Goal: Task Accomplishment & Management: Manage account settings

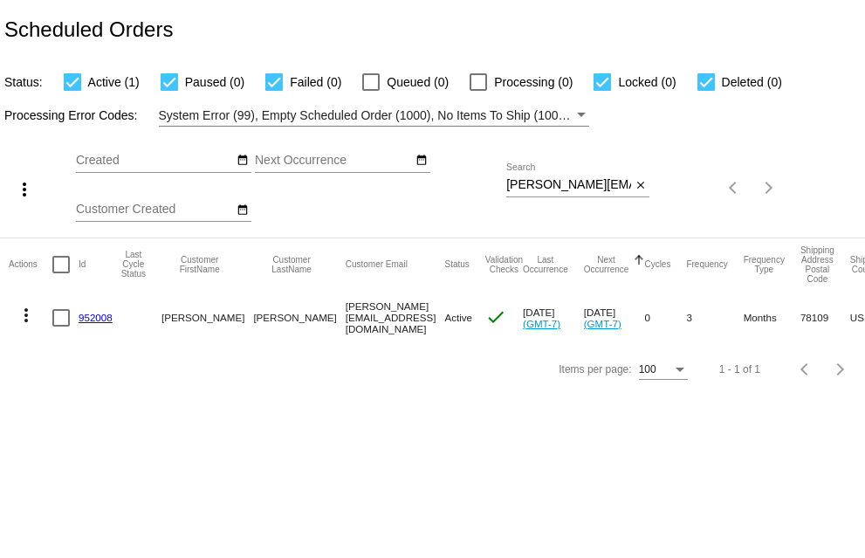
click at [642, 187] on mat-icon "close" at bounding box center [641, 186] width 12 height 14
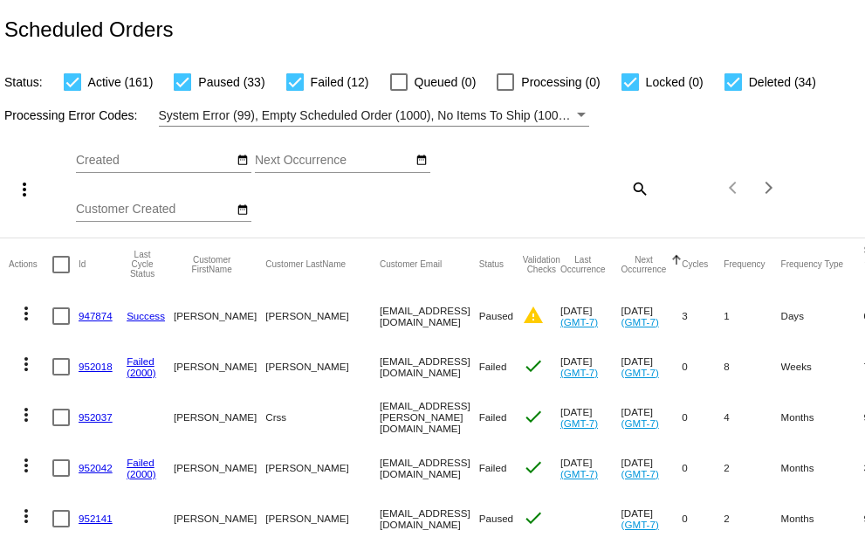
click at [728, 86] on div at bounding box center [732, 81] width 17 height 17
click at [732, 91] on input "Deleted (34)" at bounding box center [732, 91] width 1 height 1
checkbox input "false"
drag, startPoint x: 631, startPoint y: 83, endPoint x: 503, endPoint y: 90, distance: 128.5
click at [631, 82] on div at bounding box center [629, 81] width 17 height 17
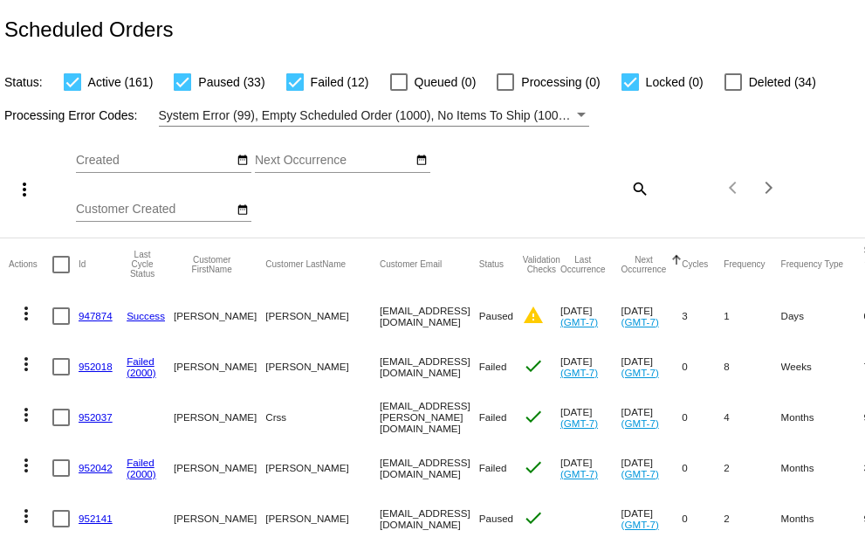
click at [630, 91] on input "Locked (0)" at bounding box center [629, 91] width 1 height 1
checkbox input "false"
click at [294, 82] on div at bounding box center [294, 81] width 17 height 17
click at [294, 91] on input "Failed (12)" at bounding box center [294, 91] width 1 height 1
checkbox input "false"
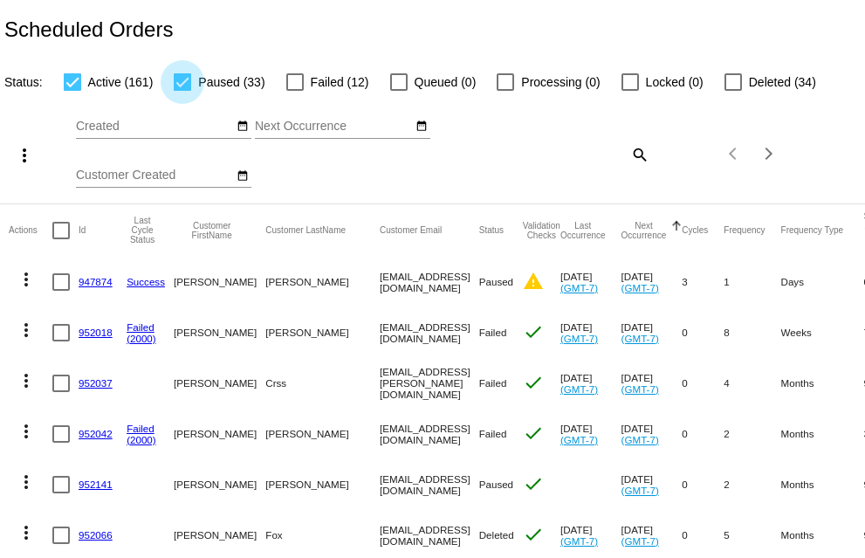
click at [182, 81] on div at bounding box center [182, 81] width 17 height 17
click at [182, 91] on input "Paused (33)" at bounding box center [182, 91] width 1 height 1
checkbox input "false"
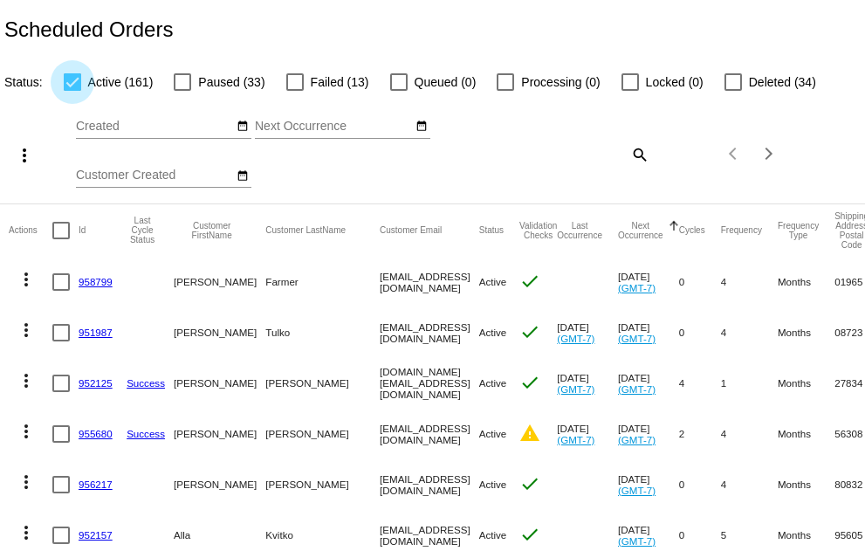
click at [69, 80] on div at bounding box center [72, 81] width 17 height 17
click at [72, 91] on input "Active (161)" at bounding box center [72, 91] width 1 height 1
checkbox input "false"
click at [187, 84] on div at bounding box center [182, 81] width 17 height 17
click at [182, 91] on input "Paused (33)" at bounding box center [182, 91] width 1 height 1
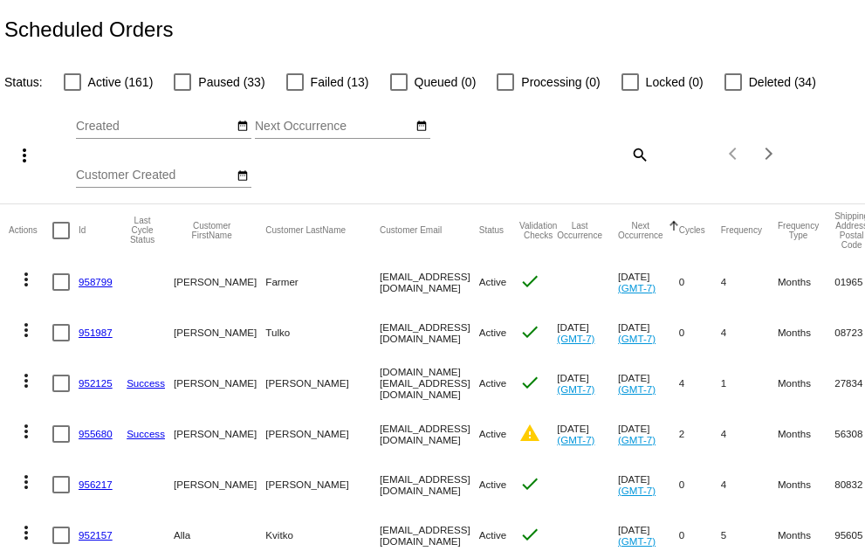
checkbox input "true"
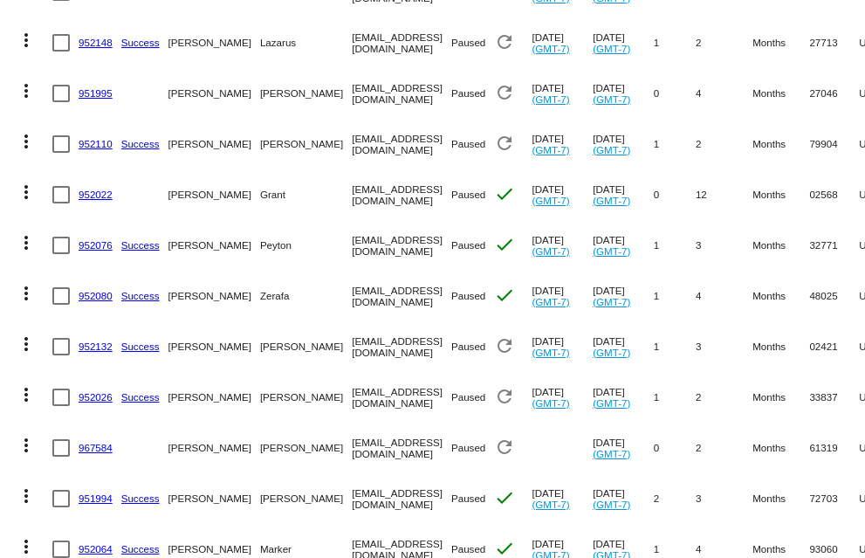
scroll to position [1222, 0]
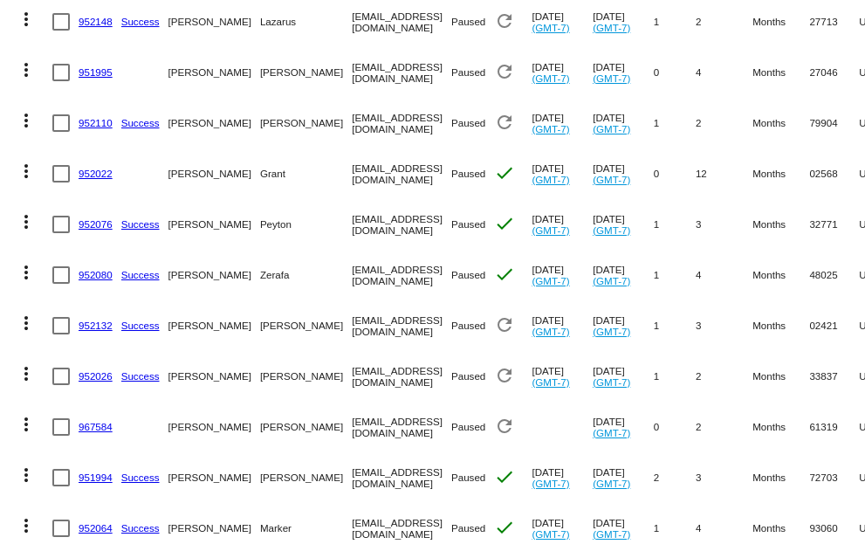
click at [61, 334] on div at bounding box center [60, 325] width 17 height 17
click at [61, 335] on input "checkbox" at bounding box center [60, 334] width 1 height 1
checkbox input "true"
click at [62, 284] on div at bounding box center [60, 274] width 17 height 17
click at [61, 285] on input "checkbox" at bounding box center [60, 284] width 1 height 1
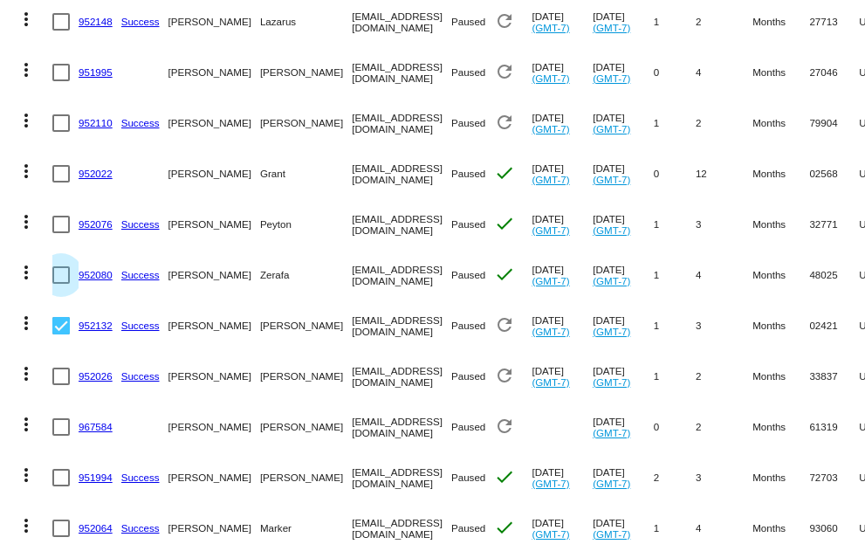
checkbox input "true"
click at [63, 233] on div at bounding box center [60, 224] width 17 height 17
click at [61, 234] on input "checkbox" at bounding box center [60, 233] width 1 height 1
checkbox input "true"
drag, startPoint x: 57, startPoint y: 196, endPoint x: 57, endPoint y: 148, distance: 48.0
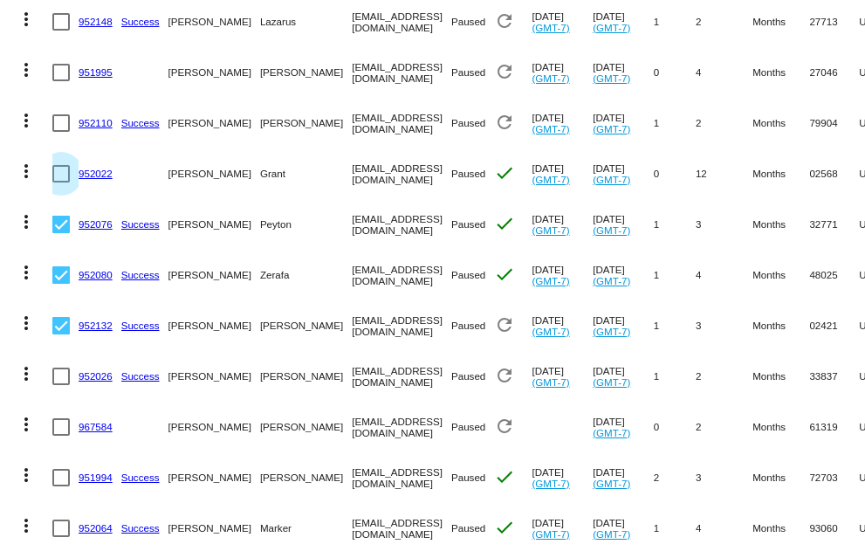
click at [57, 182] on div at bounding box center [60, 173] width 17 height 17
click at [60, 183] on input "checkbox" at bounding box center [60, 182] width 1 height 1
checkbox input "true"
click at [58, 132] on div at bounding box center [60, 122] width 17 height 17
click at [60, 133] on input "checkbox" at bounding box center [60, 132] width 1 height 1
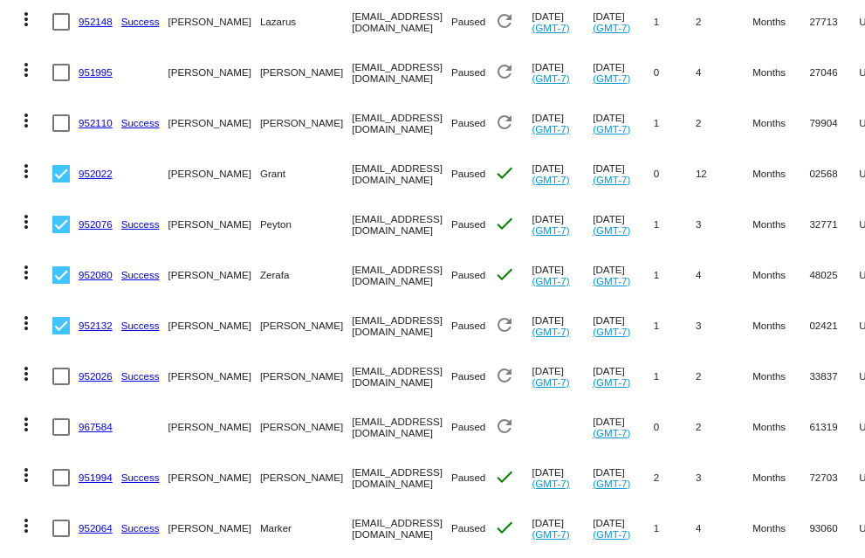
checkbox input "true"
click at [58, 81] on div at bounding box center [60, 72] width 17 height 17
click at [60, 82] on input "checkbox" at bounding box center [60, 81] width 1 height 1
checkbox input "true"
click at [58, 31] on div at bounding box center [60, 21] width 17 height 17
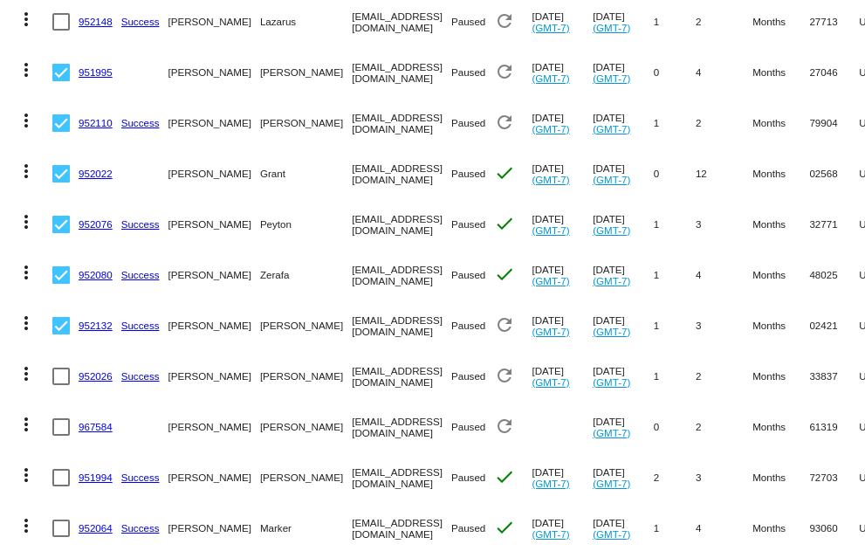
click at [60, 31] on input "checkbox" at bounding box center [60, 31] width 1 height 1
checkbox input "true"
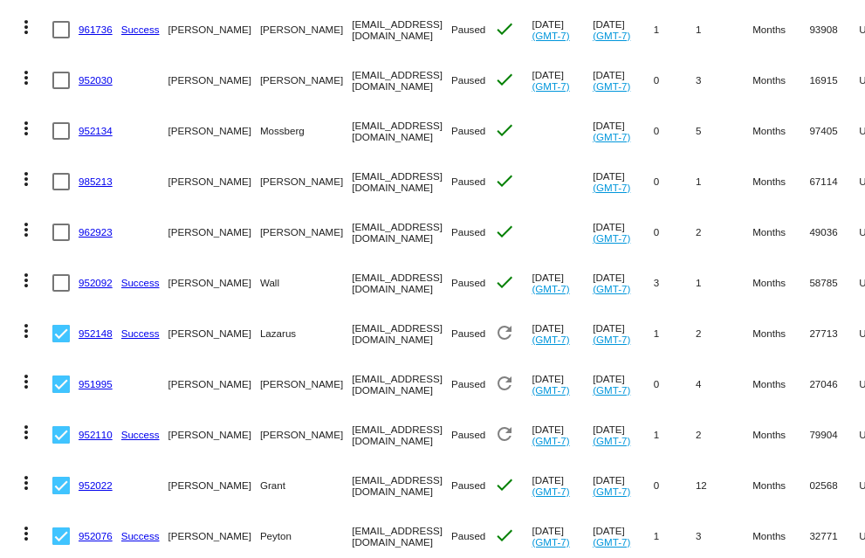
scroll to position [873, 0]
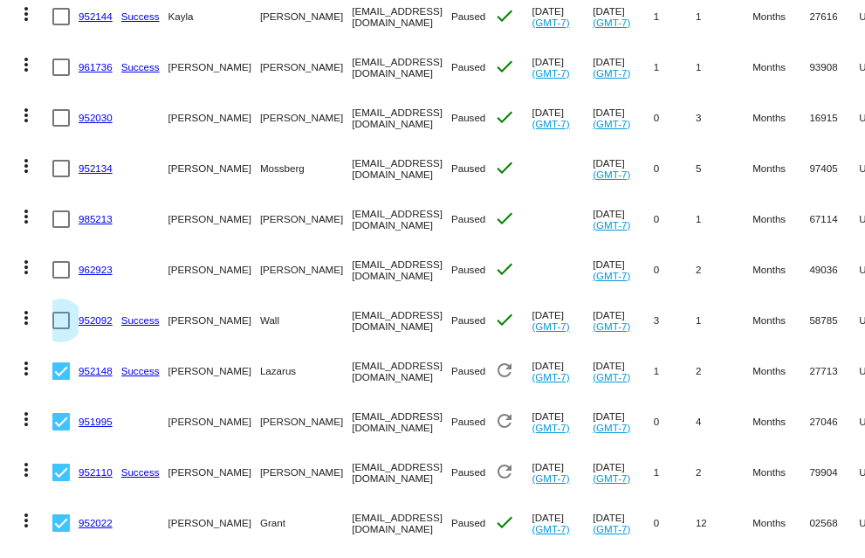
click at [59, 329] on div at bounding box center [60, 320] width 17 height 17
click at [60, 330] on input "checkbox" at bounding box center [60, 329] width 1 height 1
checkbox input "true"
click at [60, 271] on mat-cell at bounding box center [65, 269] width 26 height 51
click at [61, 278] on div at bounding box center [60, 269] width 17 height 17
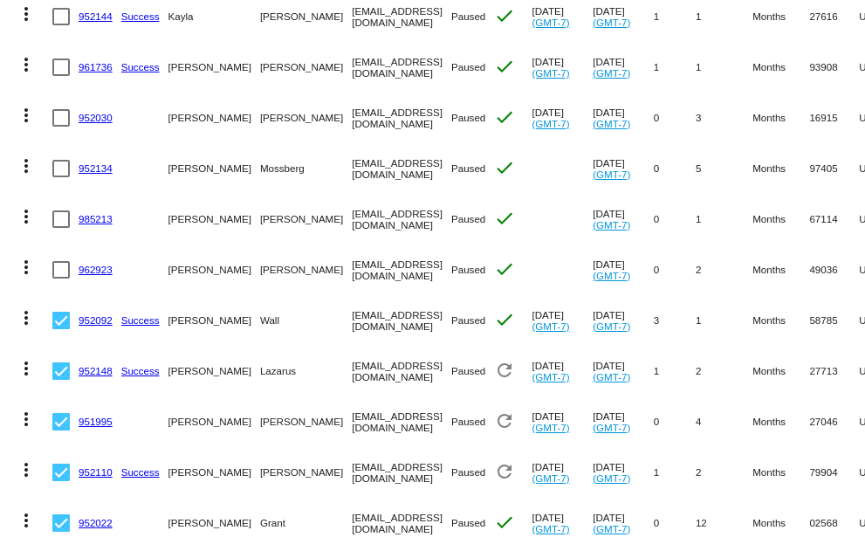
click at [61, 279] on input "checkbox" at bounding box center [60, 278] width 1 height 1
checkbox input "true"
drag, startPoint x: 60, startPoint y: 238, endPoint x: 63, endPoint y: 203, distance: 35.9
click at [60, 228] on div at bounding box center [60, 218] width 17 height 17
click at [60, 229] on input "checkbox" at bounding box center [60, 228] width 1 height 1
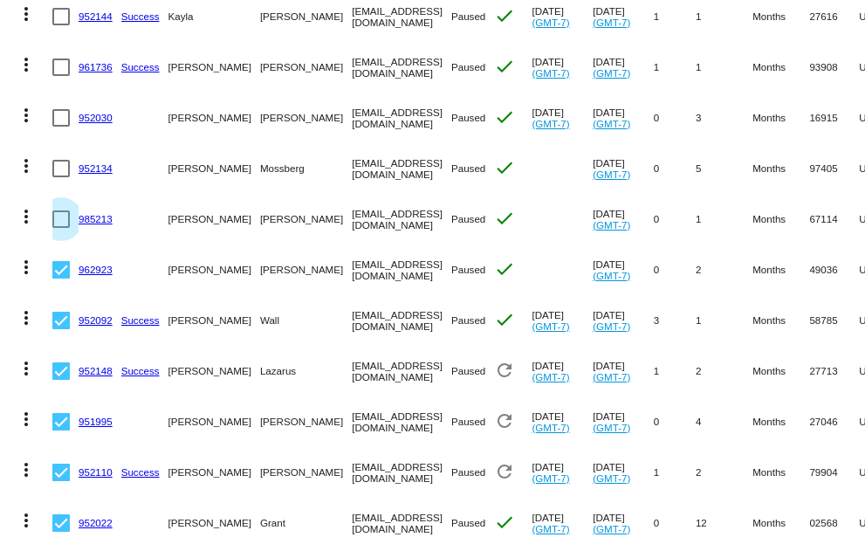
checkbox input "true"
click at [64, 177] on div at bounding box center [60, 168] width 17 height 17
click at [61, 178] on input "checkbox" at bounding box center [60, 177] width 1 height 1
checkbox input "true"
click at [58, 127] on div at bounding box center [60, 117] width 17 height 17
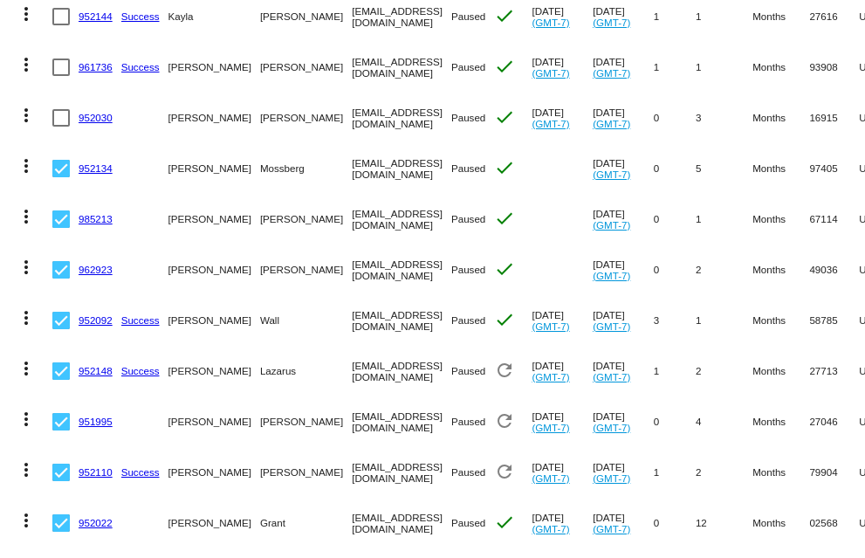
click at [60, 127] on input "checkbox" at bounding box center [60, 127] width 1 height 1
checkbox input "true"
click at [60, 76] on div at bounding box center [60, 66] width 17 height 17
click at [60, 76] on input "checkbox" at bounding box center [60, 76] width 1 height 1
checkbox input "true"
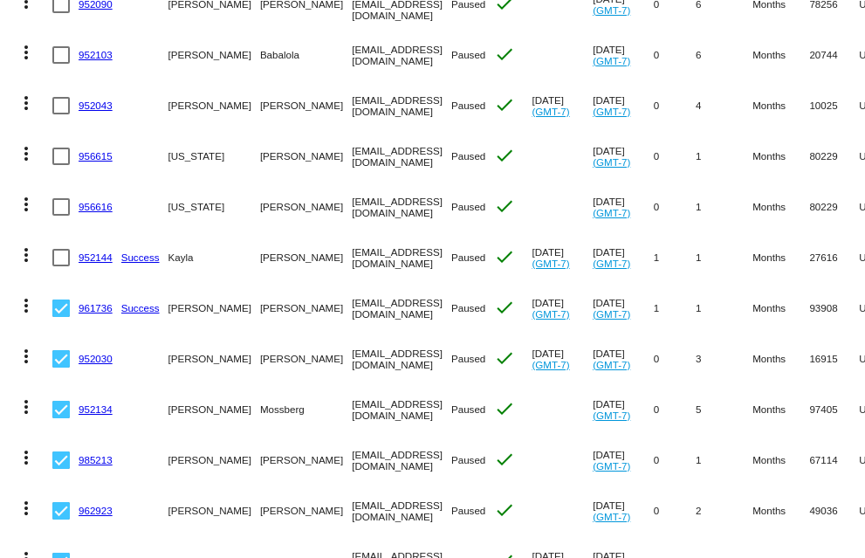
scroll to position [611, 0]
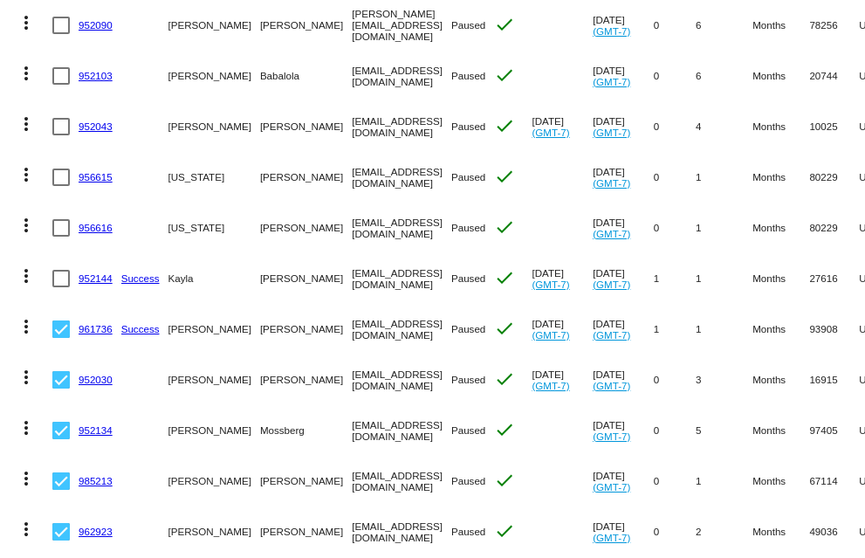
click at [59, 287] on div at bounding box center [60, 278] width 17 height 17
click at [60, 287] on input "checkbox" at bounding box center [60, 287] width 1 height 1
checkbox input "true"
click at [59, 232] on div at bounding box center [60, 227] width 17 height 17
click at [60, 237] on input "checkbox" at bounding box center [60, 237] width 1 height 1
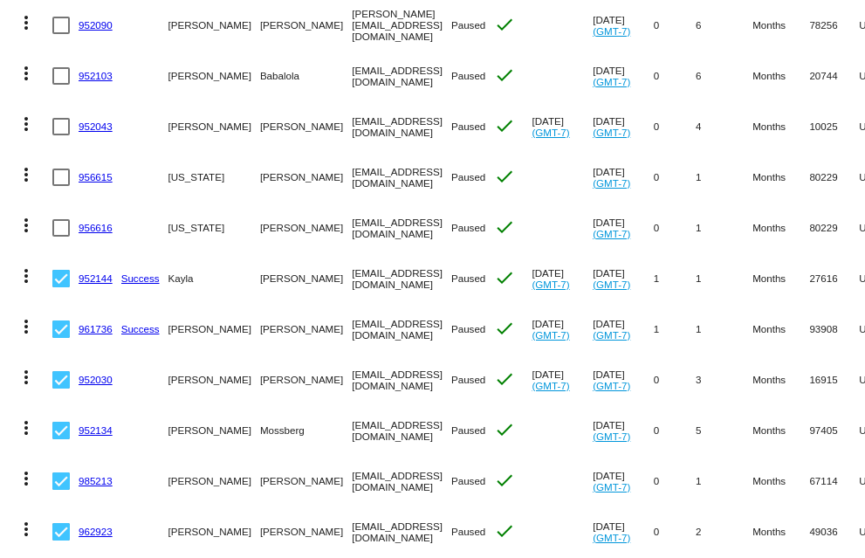
checkbox input "true"
click at [60, 185] on div at bounding box center [60, 176] width 17 height 17
click at [60, 186] on input "checkbox" at bounding box center [60, 186] width 1 height 1
checkbox input "true"
click at [58, 131] on div at bounding box center [60, 126] width 17 height 17
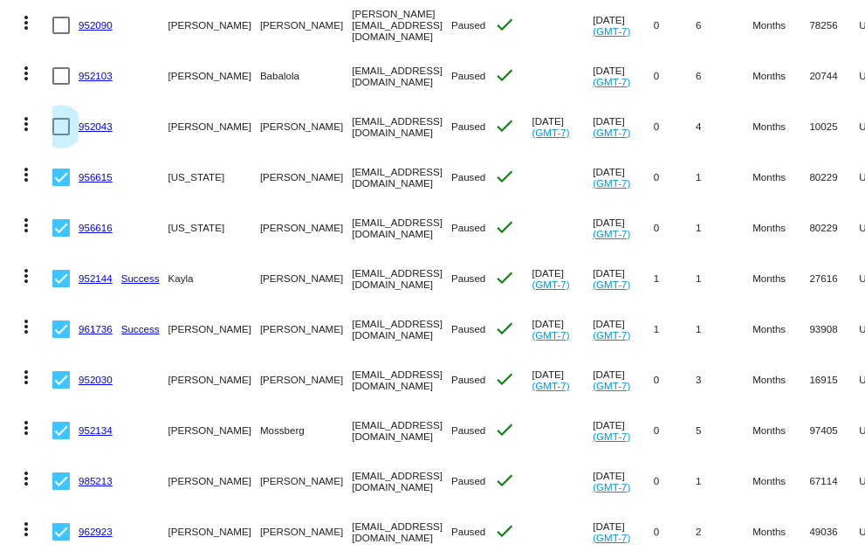
click at [60, 135] on input "checkbox" at bounding box center [60, 135] width 1 height 1
checkbox input "true"
click at [57, 78] on div at bounding box center [60, 75] width 17 height 17
click at [60, 85] on input "checkbox" at bounding box center [60, 85] width 1 height 1
checkbox input "true"
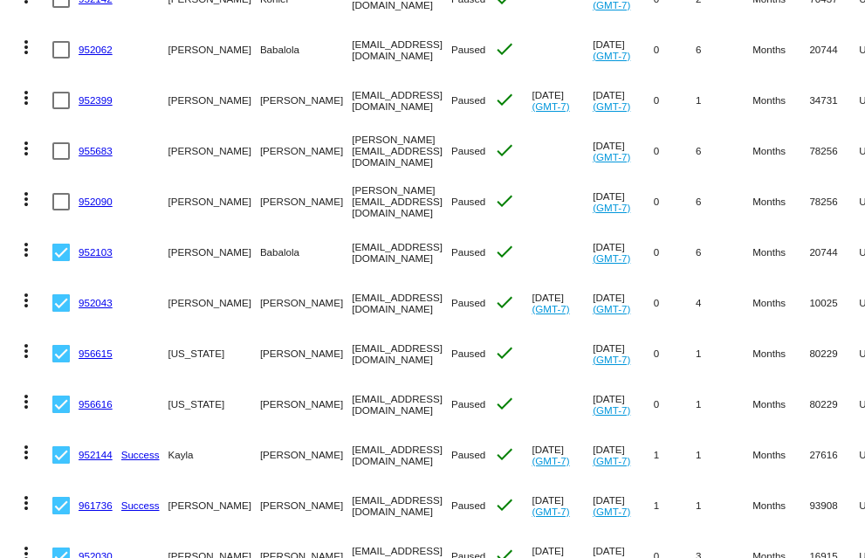
scroll to position [349, 0]
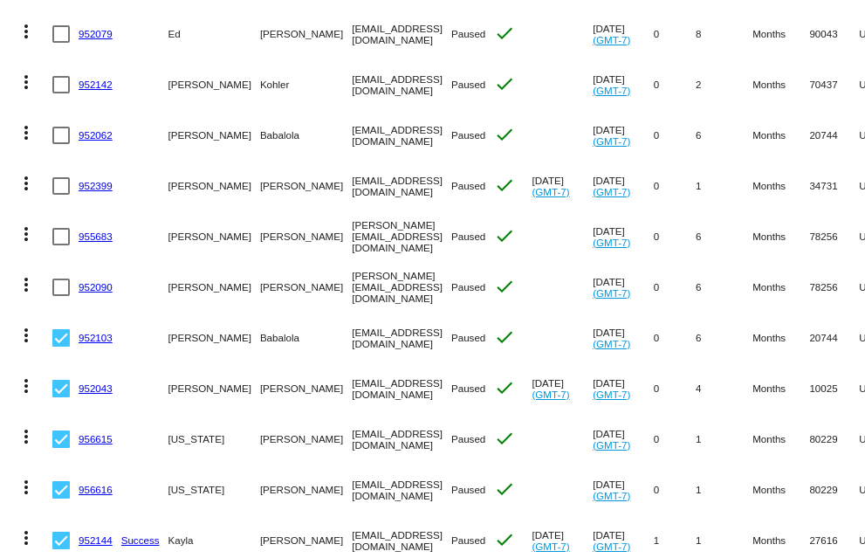
click at [59, 290] on div at bounding box center [60, 286] width 17 height 17
click at [60, 296] on input "checkbox" at bounding box center [60, 296] width 1 height 1
checkbox input "true"
click at [59, 235] on div at bounding box center [60, 236] width 17 height 17
click at [60, 245] on input "checkbox" at bounding box center [60, 245] width 1 height 1
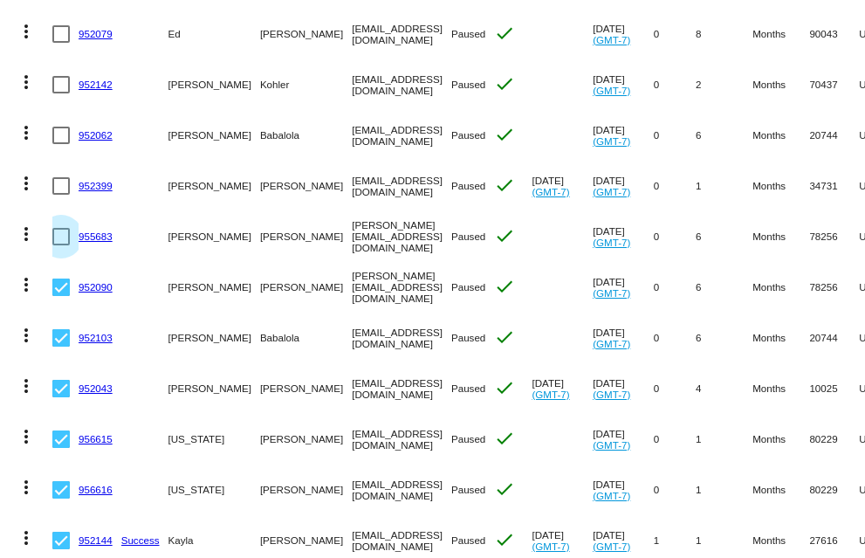
checkbox input "true"
click at [57, 185] on div at bounding box center [60, 185] width 17 height 17
click at [60, 195] on input "checkbox" at bounding box center [60, 195] width 1 height 1
checkbox input "true"
click at [66, 134] on div at bounding box center [60, 135] width 17 height 17
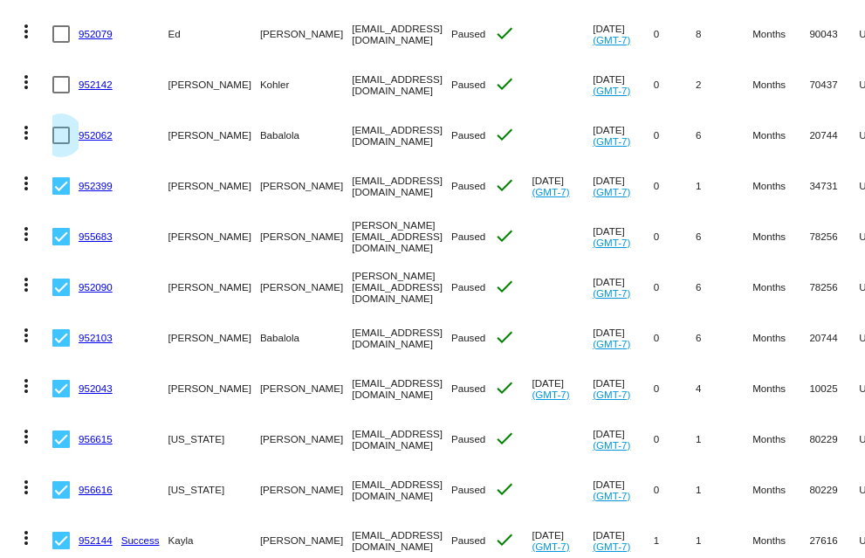
click at [61, 144] on input "checkbox" at bounding box center [60, 144] width 1 height 1
checkbox input "true"
click at [56, 89] on div at bounding box center [60, 84] width 17 height 17
click at [60, 93] on input "checkbox" at bounding box center [60, 93] width 1 height 1
checkbox input "true"
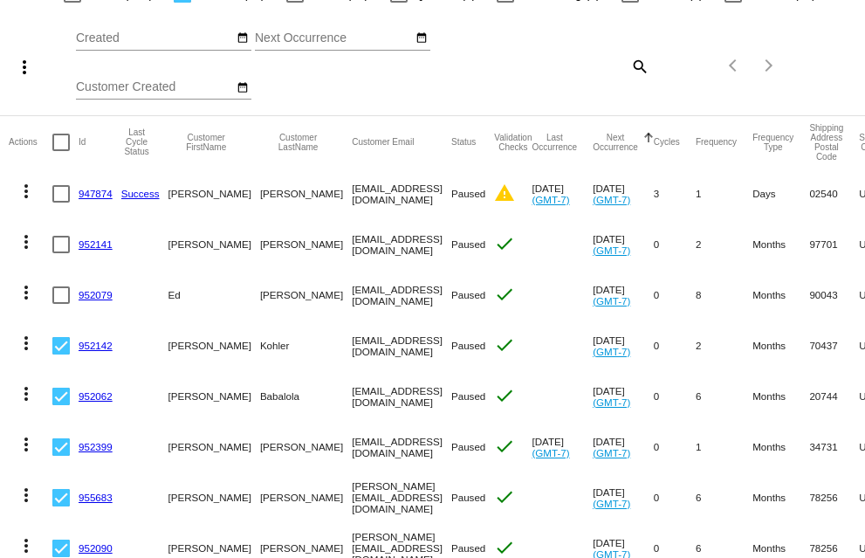
scroll to position [87, 0]
click at [57, 294] on div at bounding box center [60, 295] width 17 height 17
click at [60, 305] on input "checkbox" at bounding box center [60, 305] width 1 height 1
checkbox input "true"
click at [60, 247] on div at bounding box center [60, 245] width 17 height 17
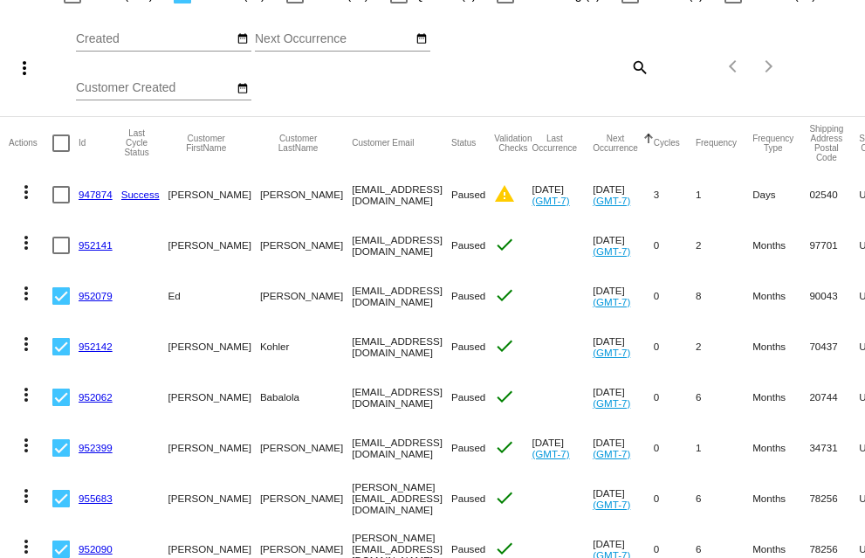
click at [60, 254] on input "checkbox" at bounding box center [60, 254] width 1 height 1
checkbox input "true"
click at [59, 192] on div at bounding box center [60, 194] width 17 height 17
click at [60, 203] on input "checkbox" at bounding box center [60, 203] width 1 height 1
checkbox input "true"
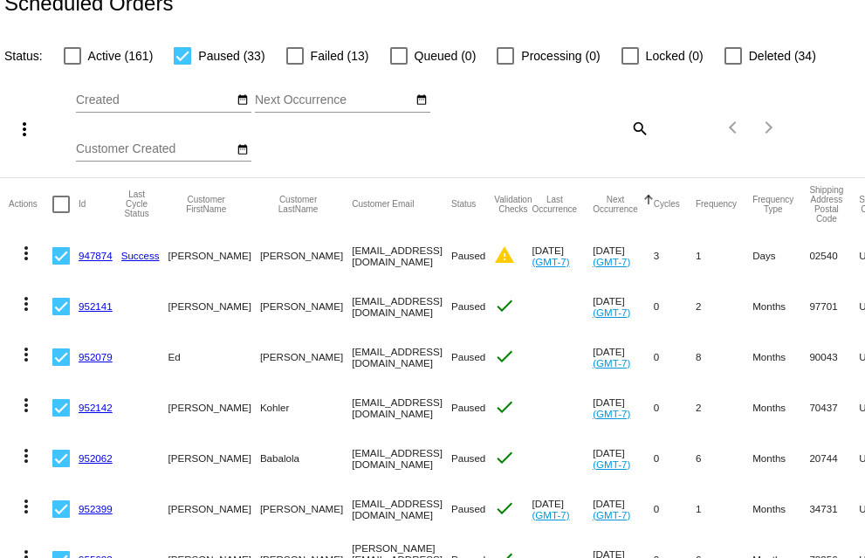
scroll to position [0, 0]
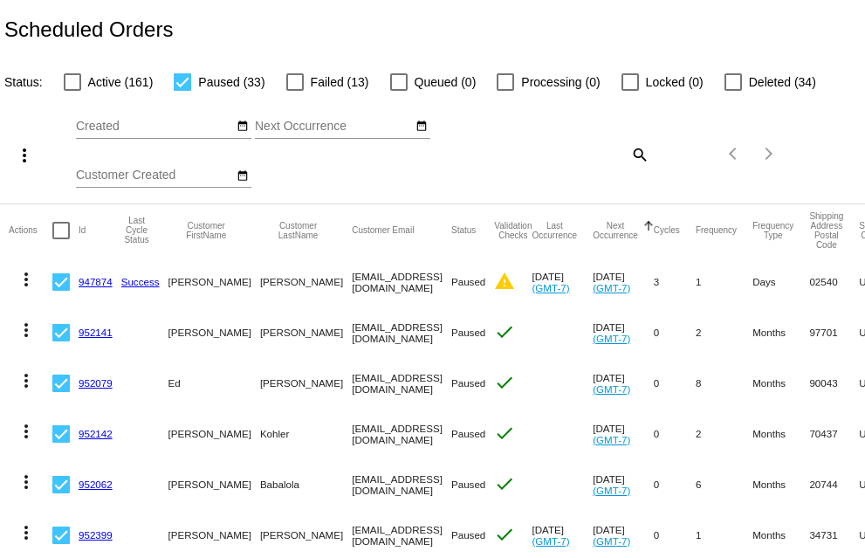
click at [22, 233] on mat-header-cell "Actions" at bounding box center [31, 230] width 44 height 52
click at [20, 151] on mat-icon "more_vert" at bounding box center [24, 155] width 21 height 21
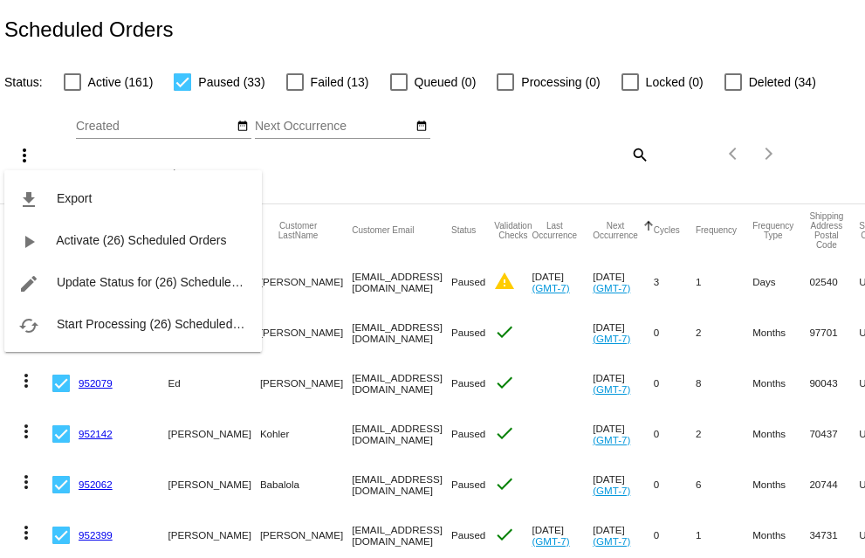
click at [548, 160] on div at bounding box center [432, 279] width 865 height 558
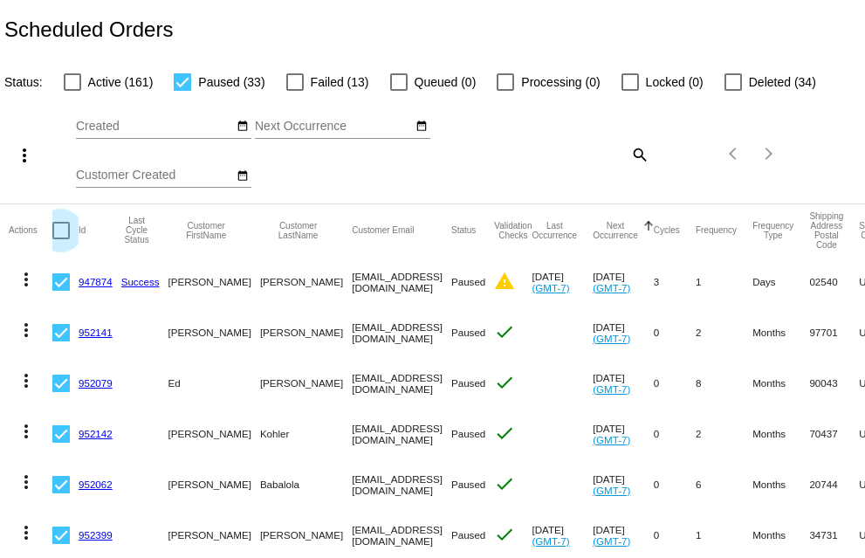
click at [61, 227] on div at bounding box center [60, 230] width 17 height 17
click at [61, 239] on input "checkbox" at bounding box center [60, 239] width 1 height 1
checkbox input "true"
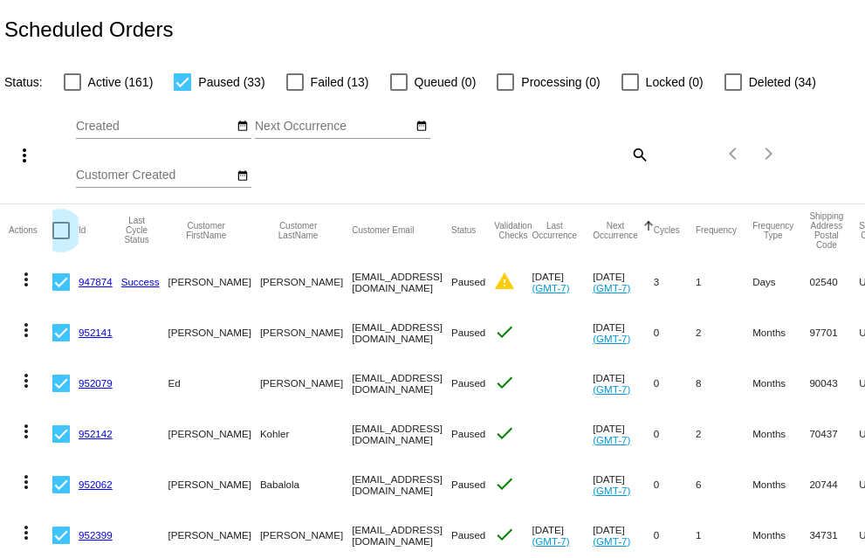
checkbox input "true"
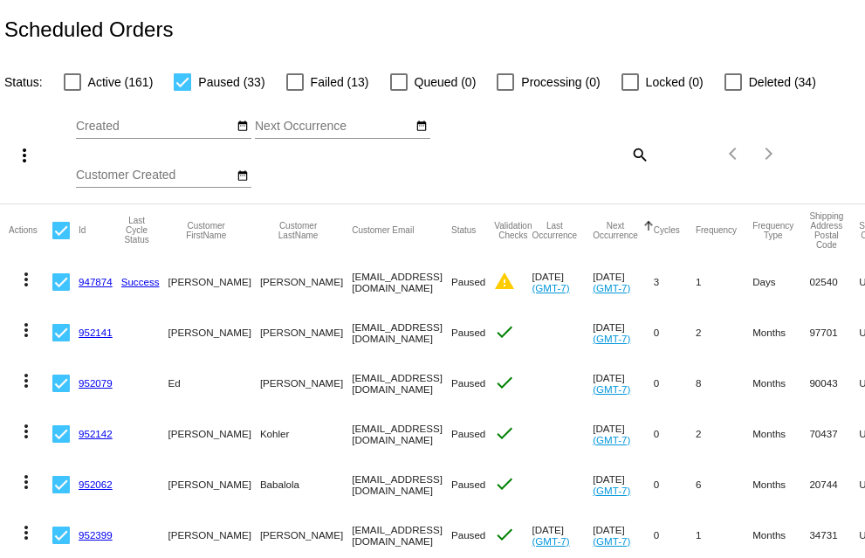
click at [20, 227] on mat-header-cell "Actions" at bounding box center [31, 230] width 44 height 52
click at [27, 236] on mat-header-cell "Actions" at bounding box center [31, 230] width 44 height 52
click at [22, 230] on mat-header-cell "Actions" at bounding box center [31, 230] width 44 height 52
click at [68, 230] on div at bounding box center [60, 230] width 17 height 17
click at [61, 239] on input "checkbox" at bounding box center [60, 239] width 1 height 1
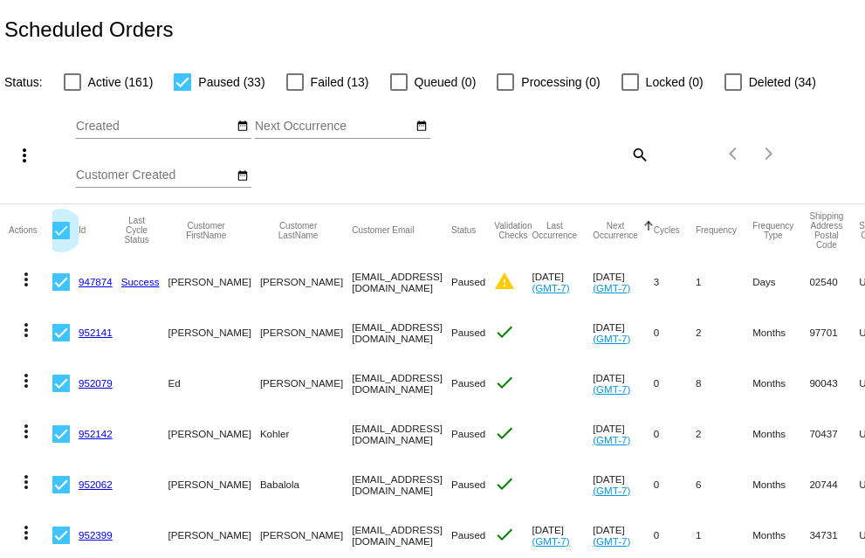
checkbox input "false"
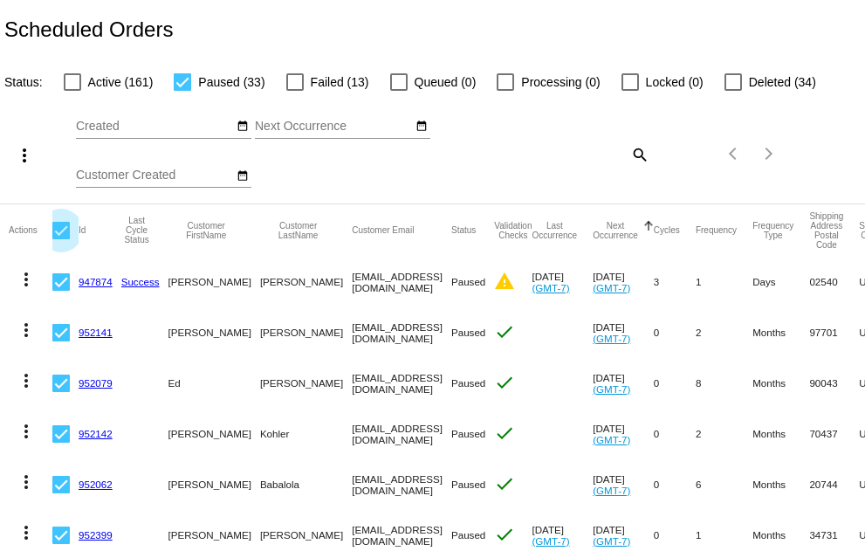
checkbox input "false"
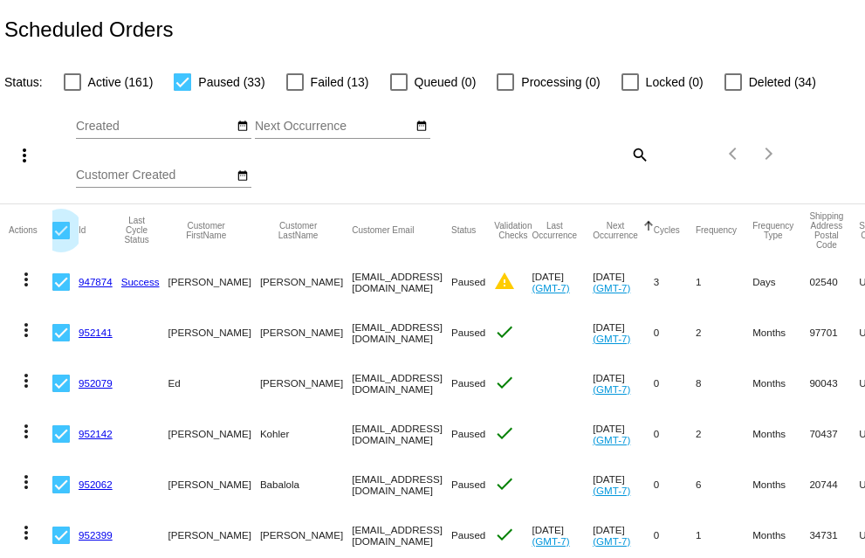
checkbox input "false"
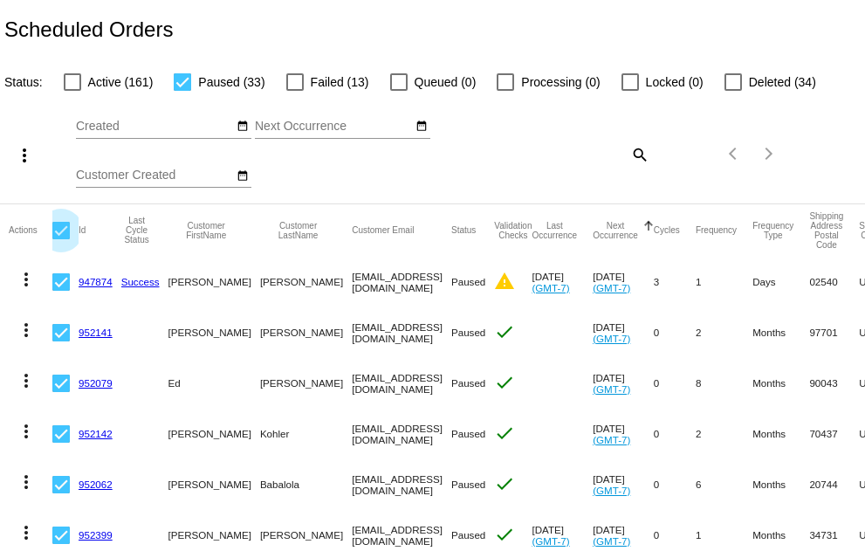
checkbox input "false"
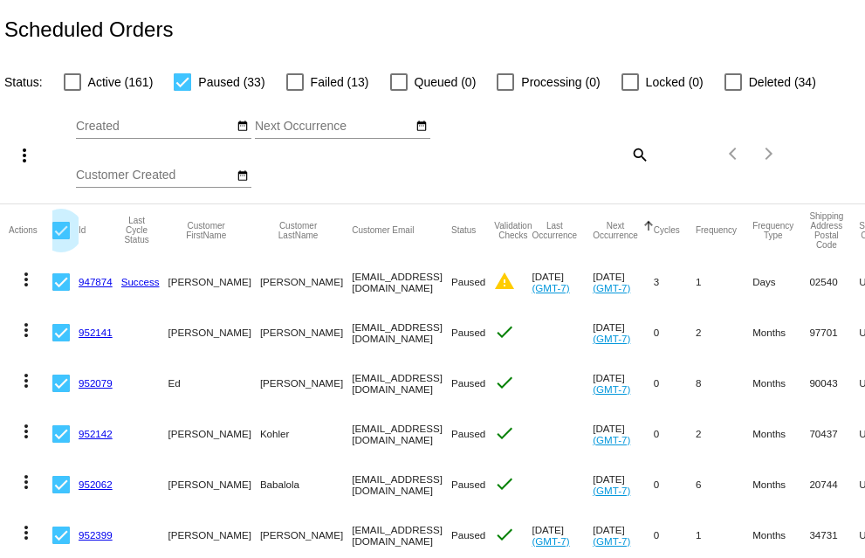
checkbox input "false"
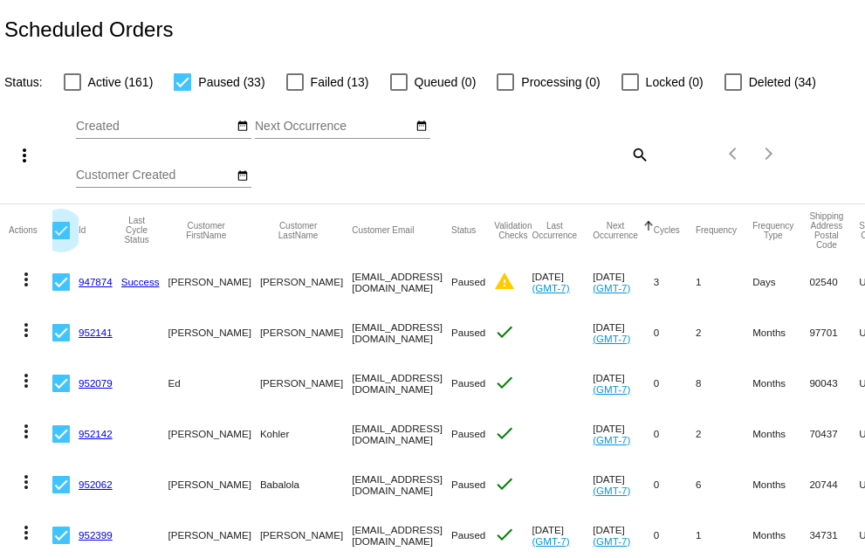
checkbox input "false"
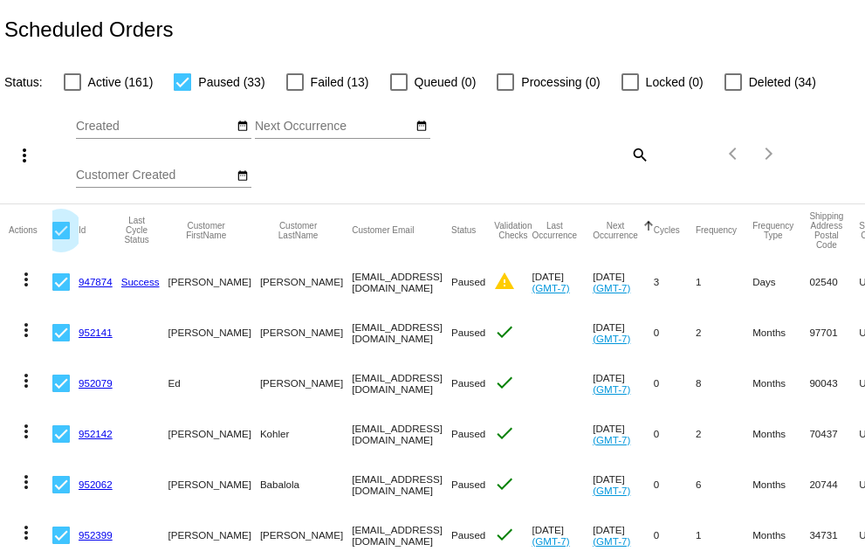
checkbox input "false"
click at [28, 284] on mat-icon "more_vert" at bounding box center [26, 279] width 21 height 21
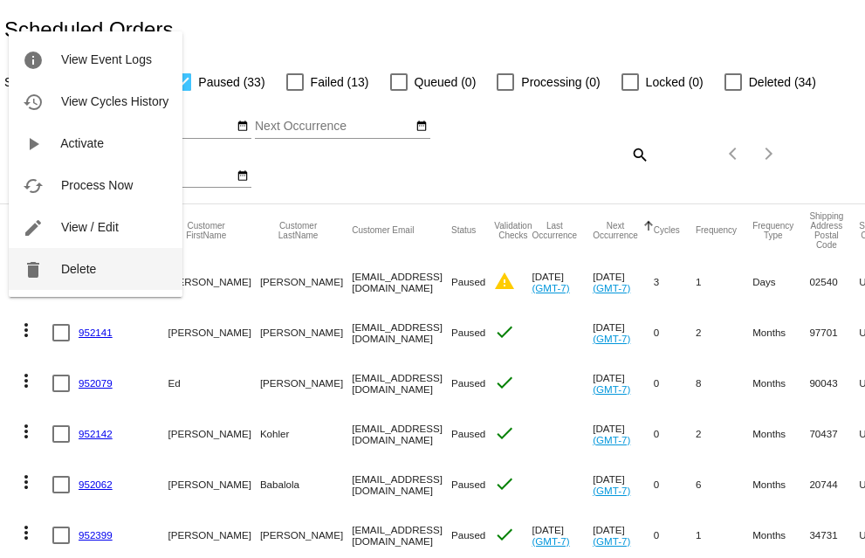
click at [31, 273] on mat-icon "delete" at bounding box center [33, 269] width 21 height 21
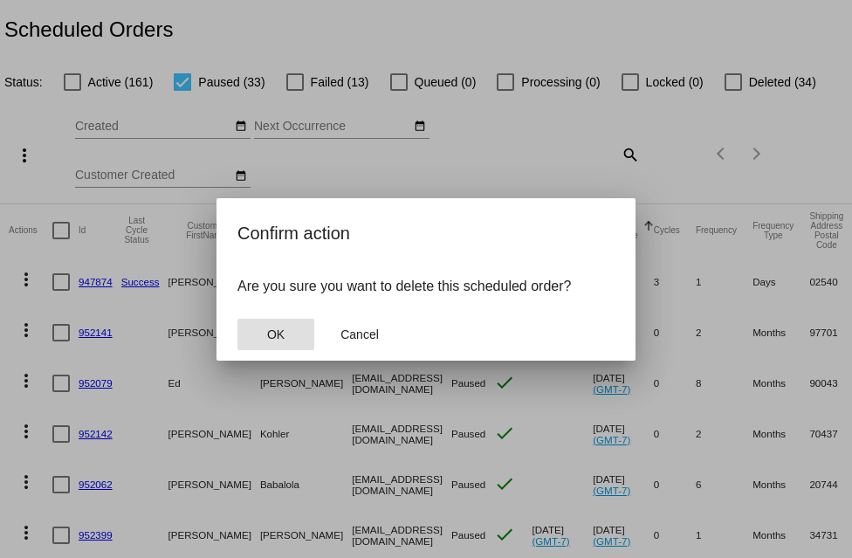
click at [237, 319] on button "OK" at bounding box center [275, 334] width 77 height 31
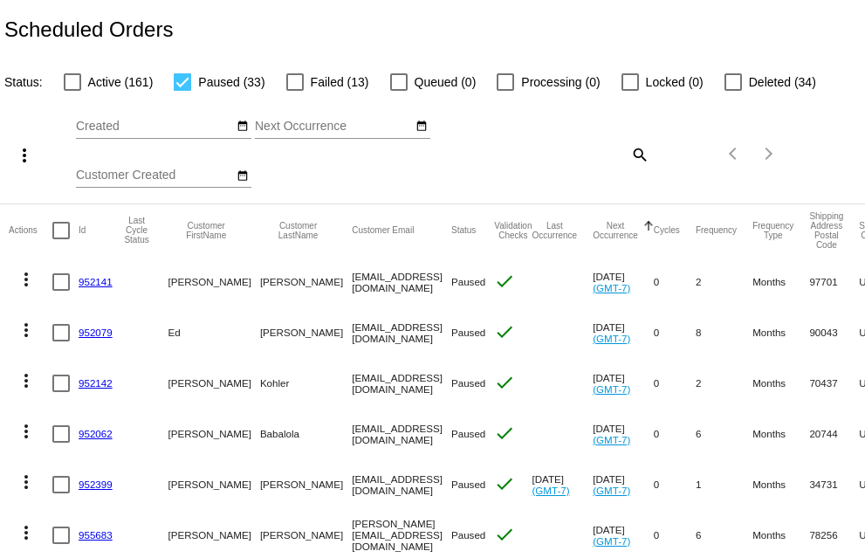
click at [30, 275] on mat-icon "more_vert" at bounding box center [26, 279] width 21 height 21
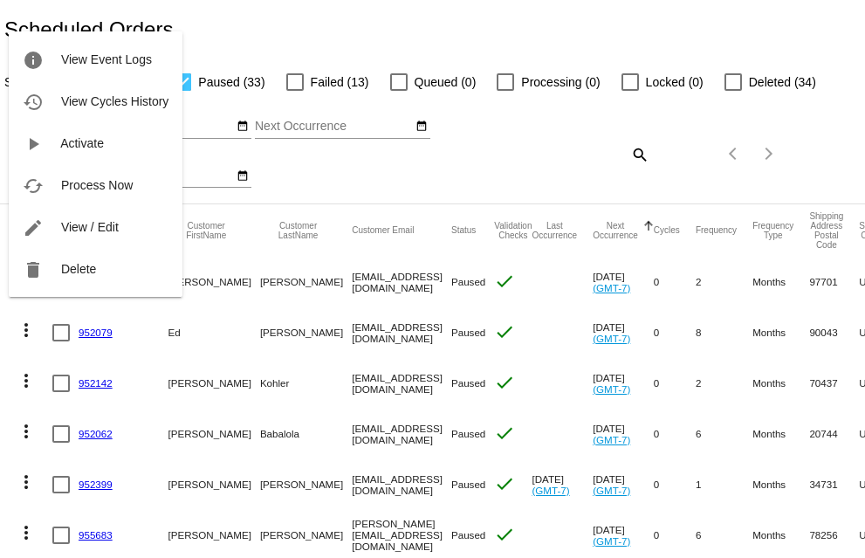
click at [30, 275] on mat-icon "delete" at bounding box center [33, 269] width 21 height 21
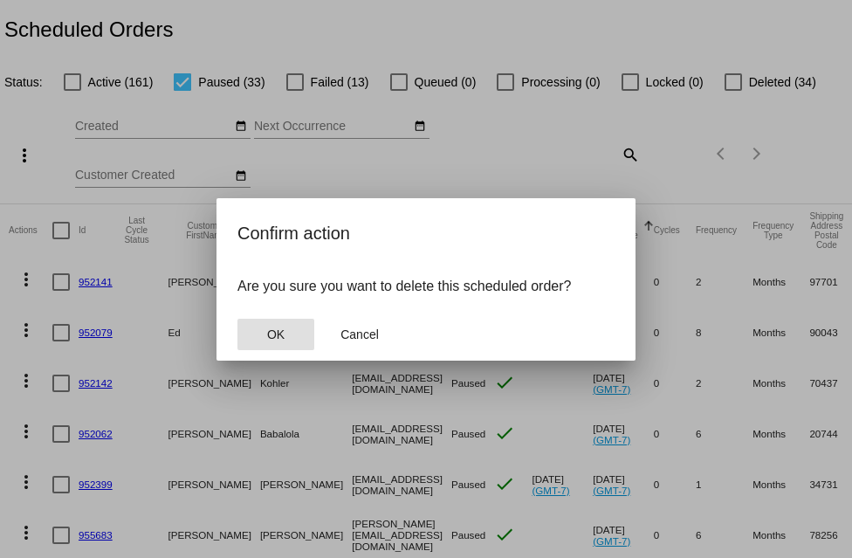
click at [237, 319] on button "OK" at bounding box center [275, 334] width 77 height 31
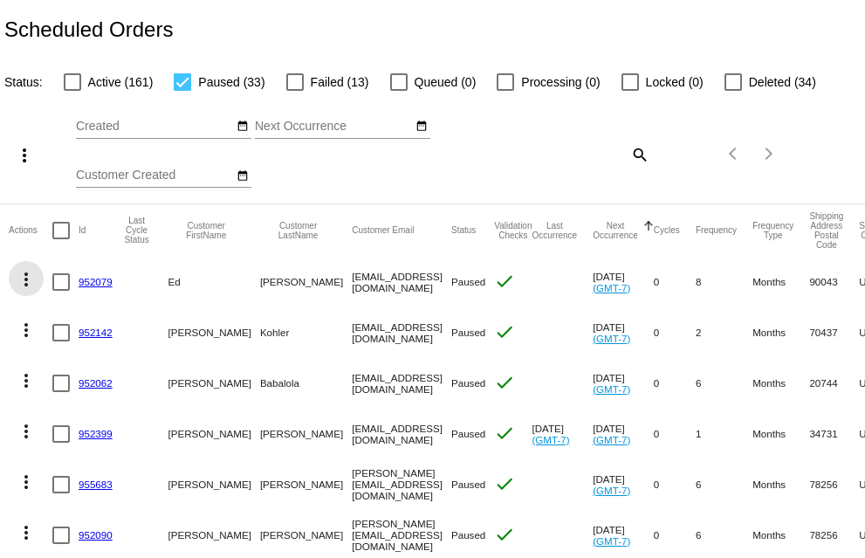
click at [30, 275] on mat-icon "more_vert" at bounding box center [26, 279] width 21 height 21
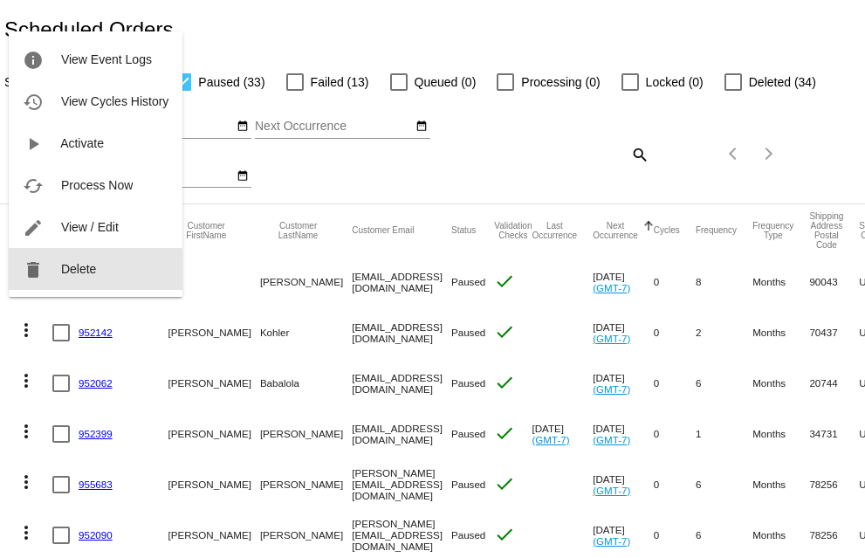
click at [30, 275] on mat-icon "delete" at bounding box center [33, 269] width 21 height 21
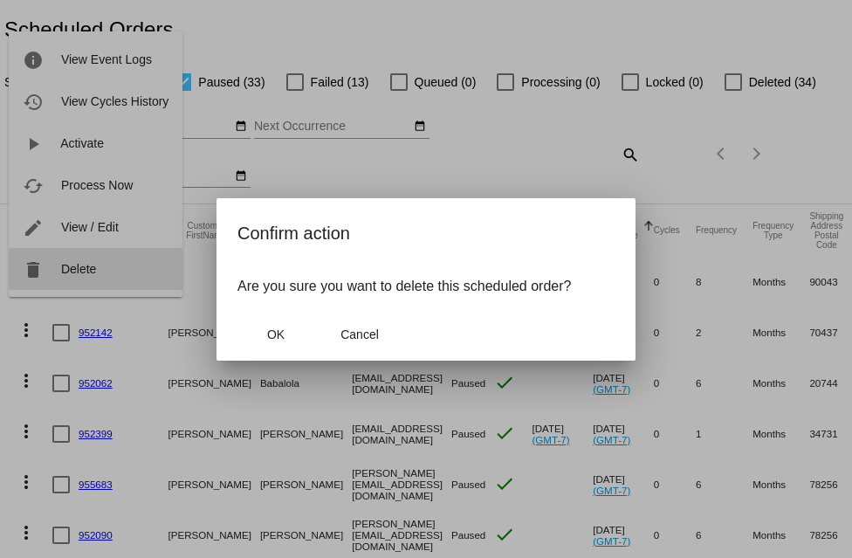
click at [9, 261] on button "more_vert" at bounding box center [26, 278] width 35 height 35
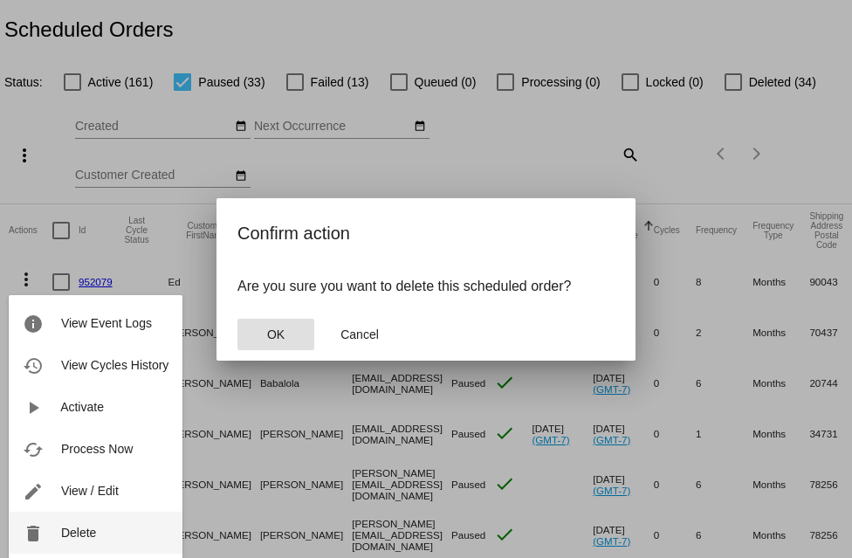
click at [91, 530] on span "Delete" at bounding box center [78, 532] width 35 height 14
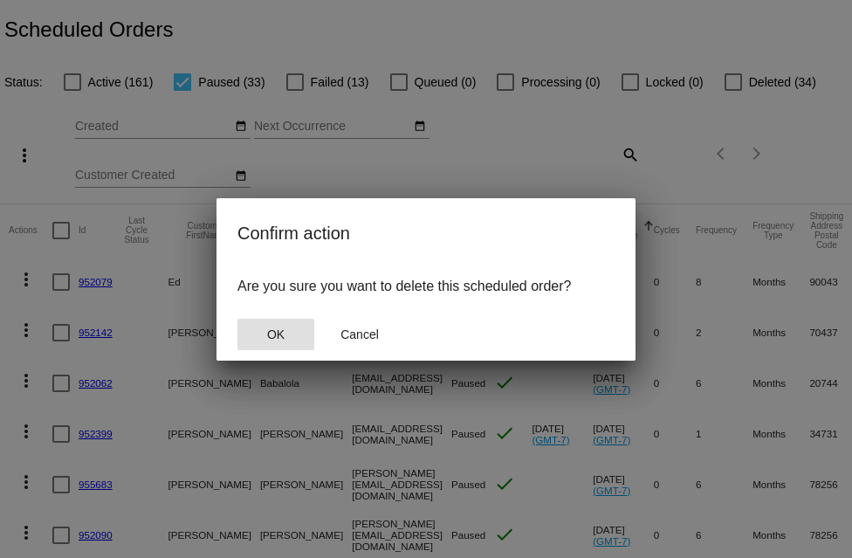
click at [237, 319] on button "OK" at bounding box center [275, 334] width 77 height 31
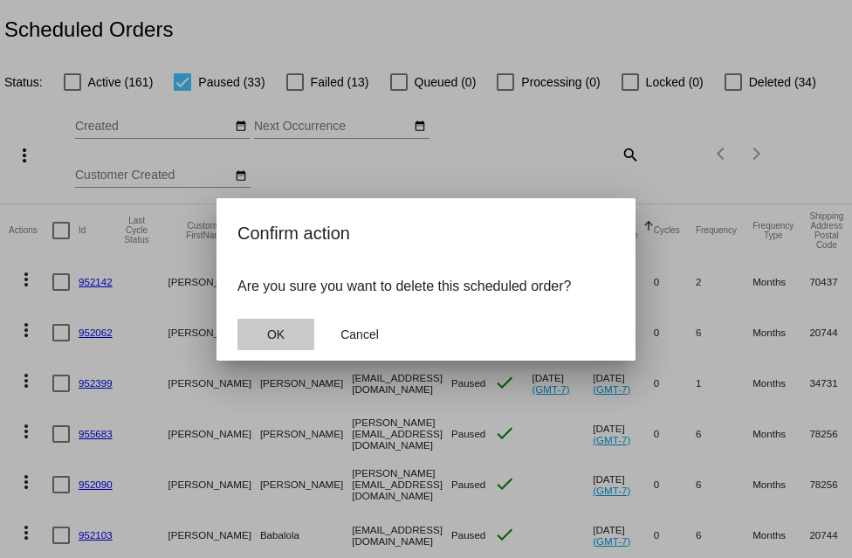
click at [271, 334] on span "OK" at bounding box center [275, 334] width 17 height 14
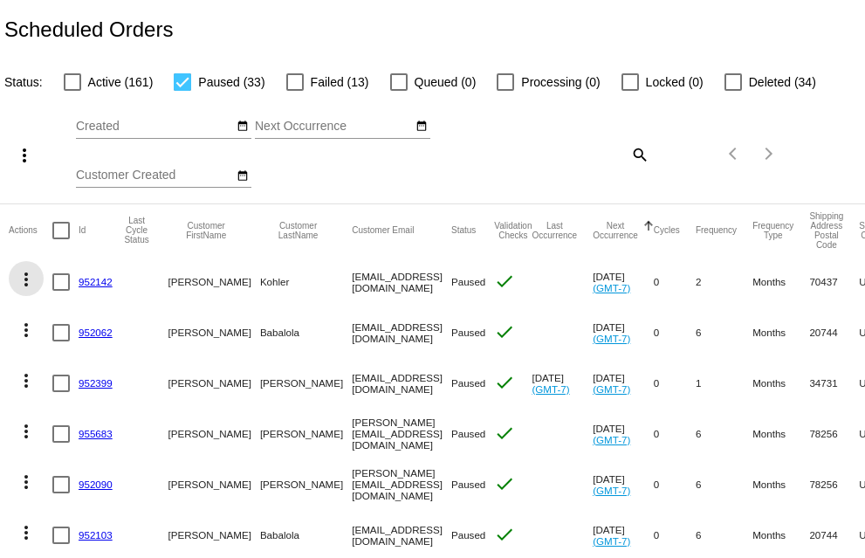
click at [28, 277] on mat-icon "more_vert" at bounding box center [26, 279] width 21 height 21
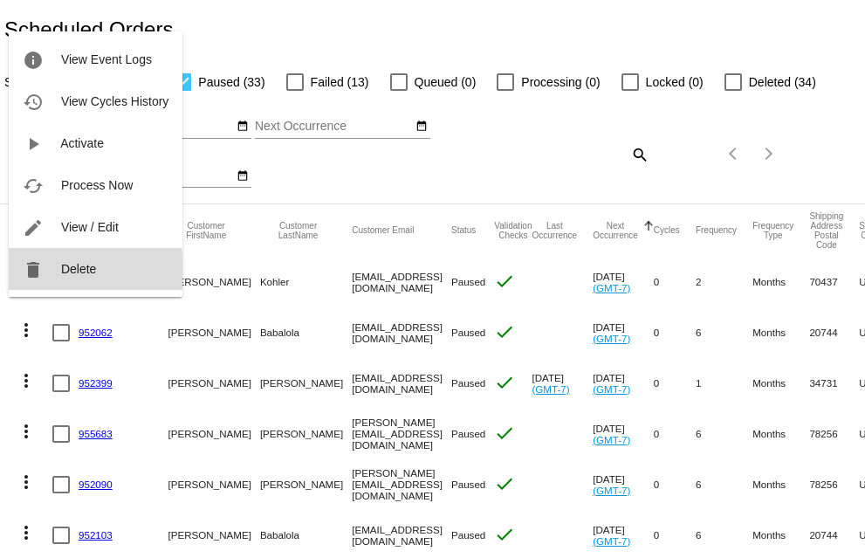
click at [28, 278] on mat-icon "delete" at bounding box center [33, 269] width 21 height 21
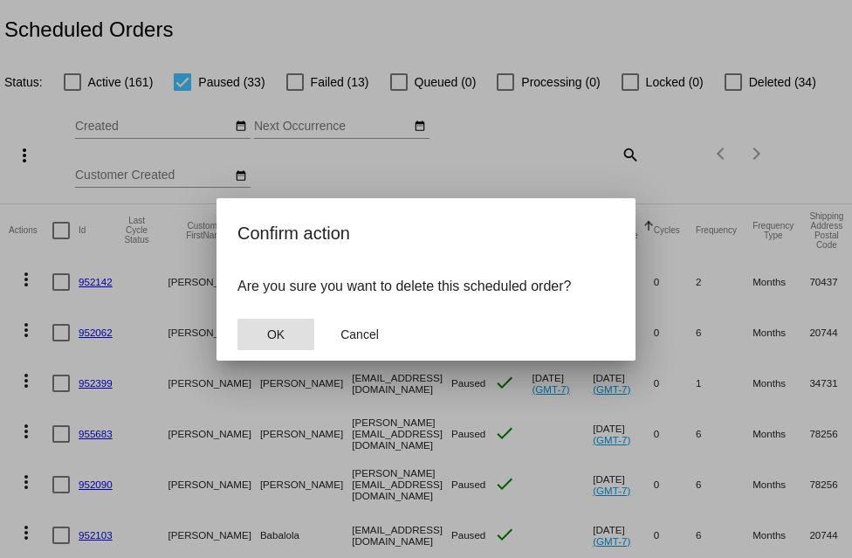
click at [237, 319] on button "OK" at bounding box center [275, 334] width 77 height 31
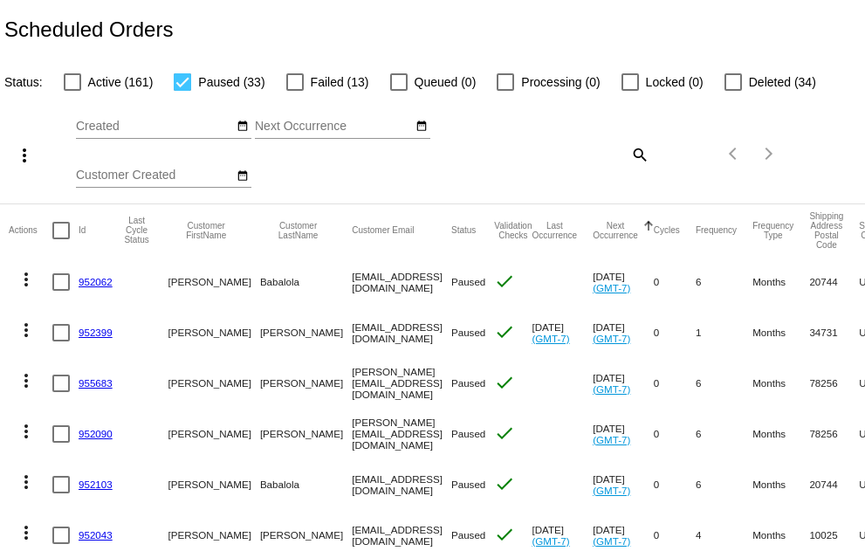
click at [28, 278] on mat-icon "more_vert" at bounding box center [26, 279] width 21 height 21
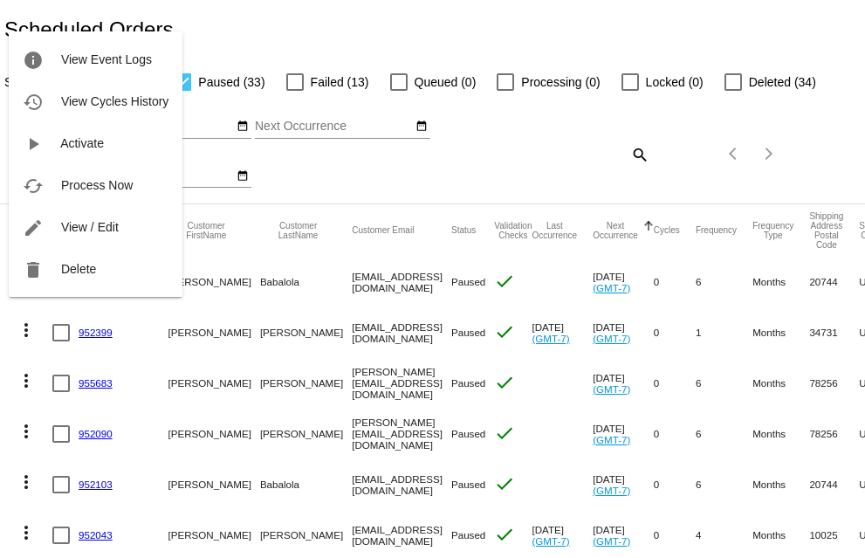
click at [28, 278] on mat-icon "delete" at bounding box center [33, 269] width 21 height 21
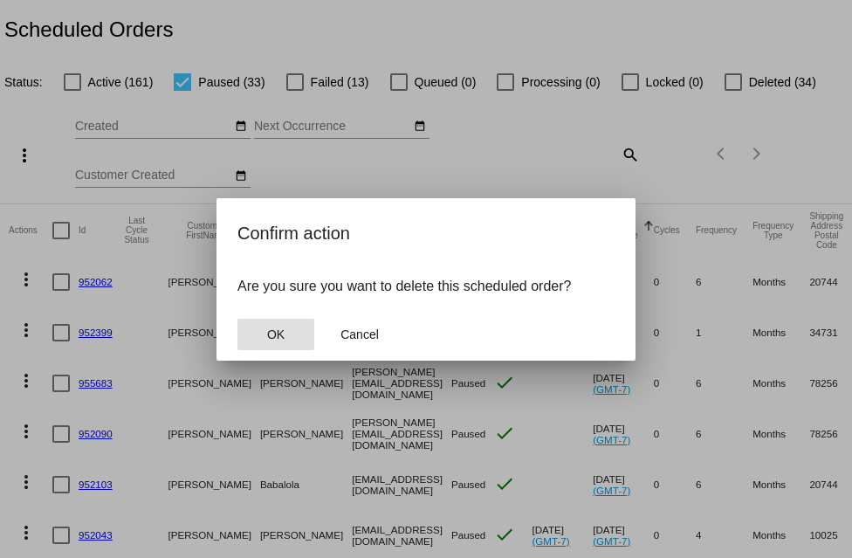
click at [237, 319] on button "OK" at bounding box center [275, 334] width 77 height 31
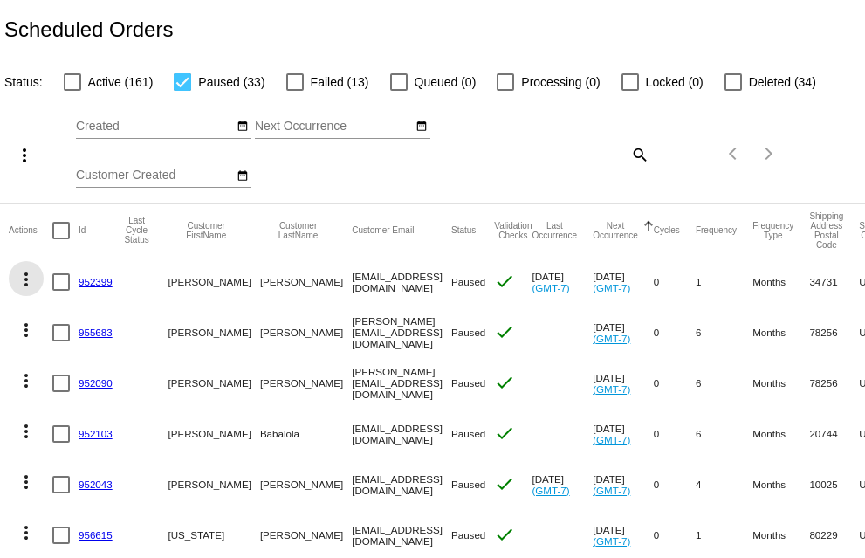
click at [28, 278] on mat-icon "more_vert" at bounding box center [26, 279] width 21 height 21
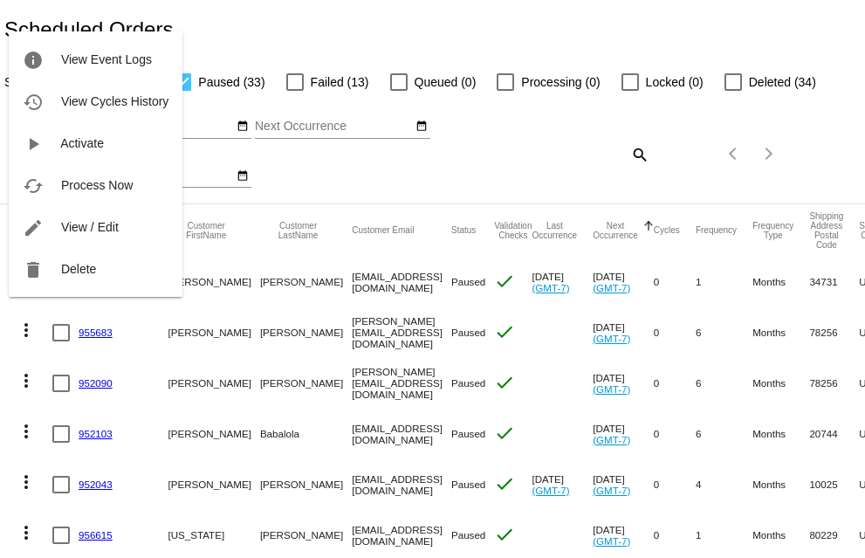
click at [28, 278] on mat-icon "delete" at bounding box center [33, 269] width 21 height 21
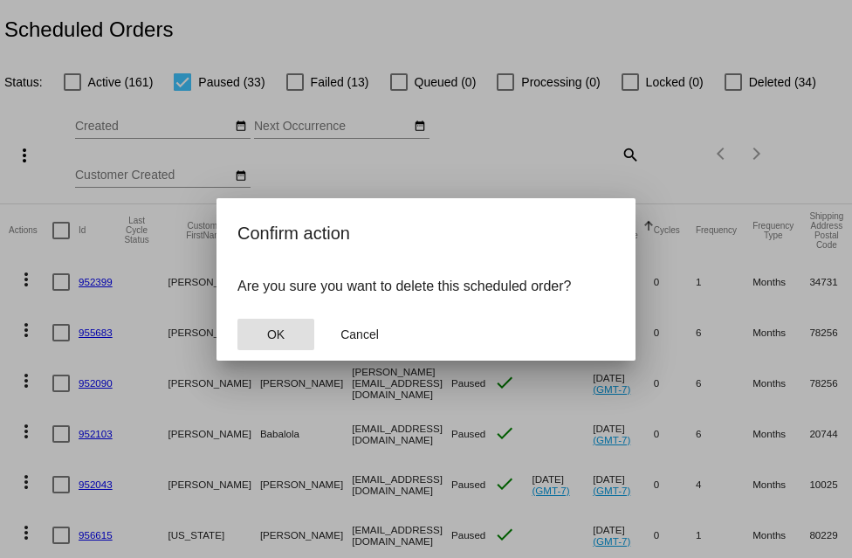
click at [237, 319] on button "OK" at bounding box center [275, 334] width 77 height 31
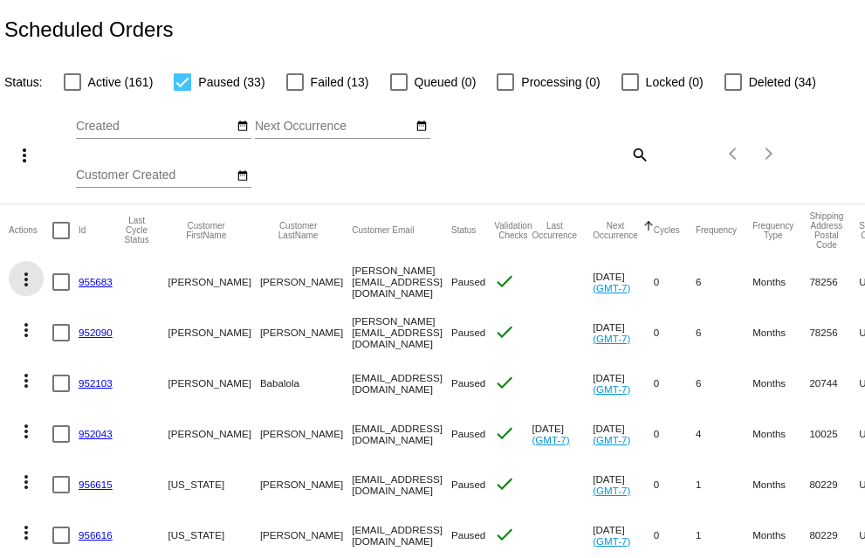
click at [28, 278] on mat-icon "more_vert" at bounding box center [26, 279] width 21 height 21
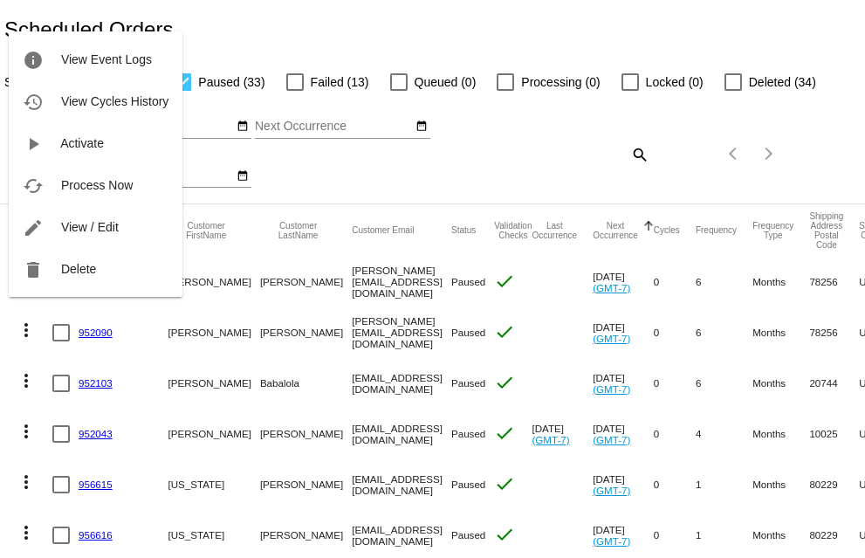
click at [28, 278] on mat-icon "delete" at bounding box center [33, 269] width 21 height 21
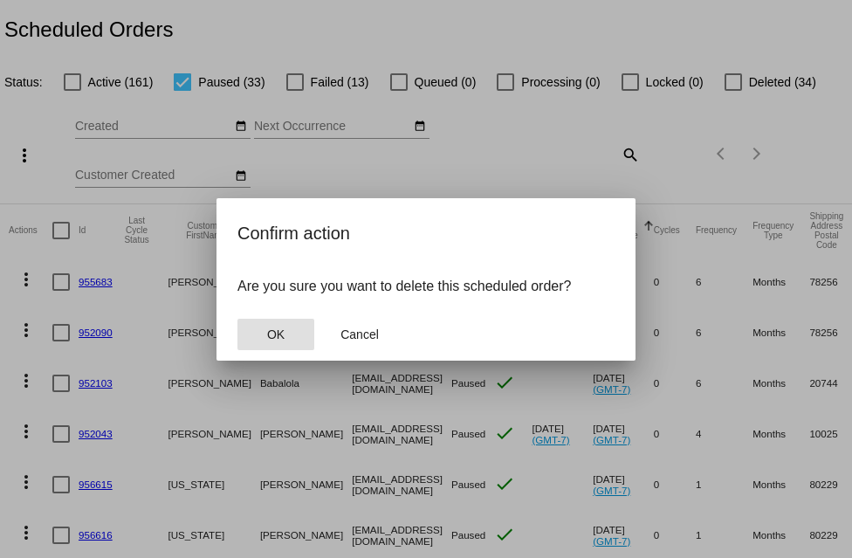
click at [237, 319] on button "OK" at bounding box center [275, 334] width 77 height 31
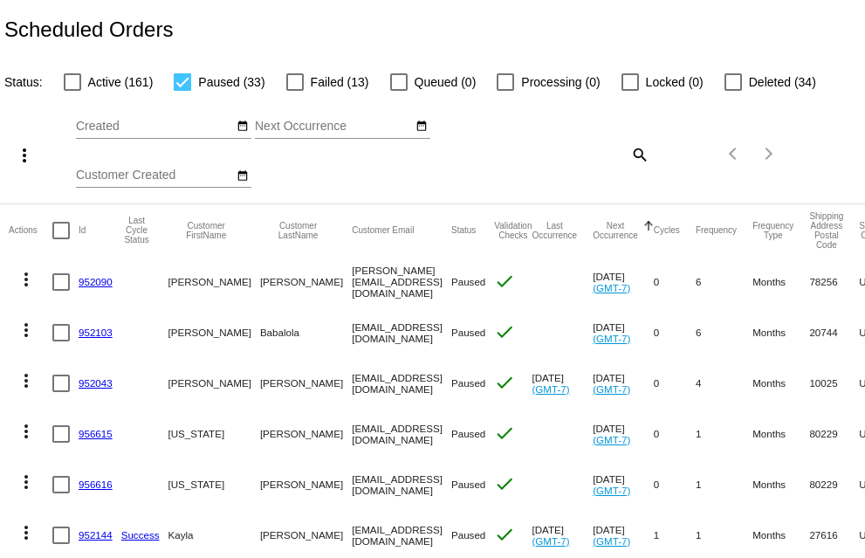
click at [181, 82] on div at bounding box center [182, 81] width 17 height 17
click at [182, 91] on input "Paused (33)" at bounding box center [182, 91] width 1 height 1
checkbox input "false"
click at [68, 81] on div at bounding box center [72, 81] width 17 height 17
click at [72, 91] on input "Active (161)" at bounding box center [72, 91] width 1 height 1
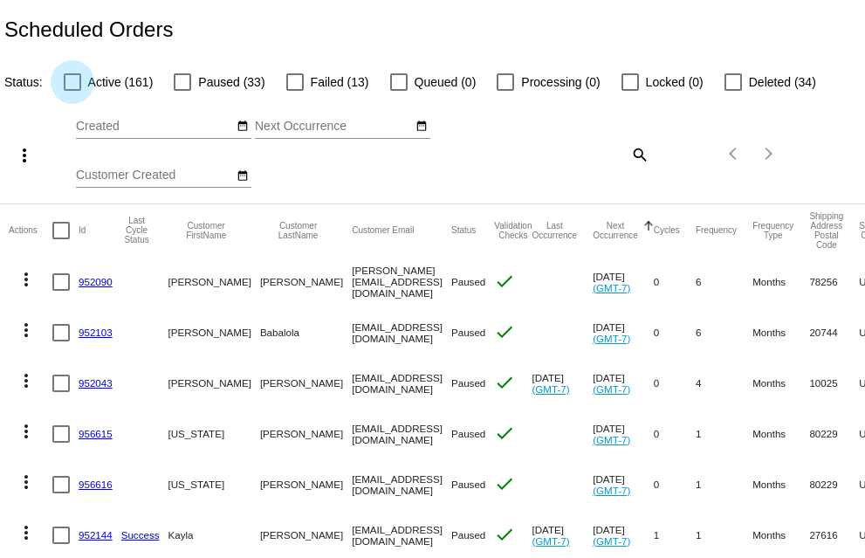
checkbox input "true"
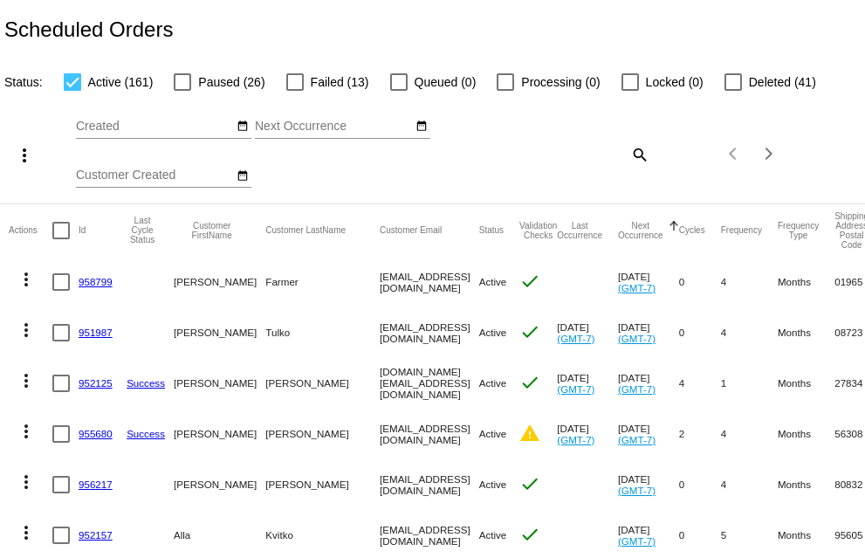
click at [188, 81] on div at bounding box center [182, 81] width 17 height 17
click at [182, 91] on input "Paused (26)" at bounding box center [182, 91] width 1 height 1
checkbox input "true"
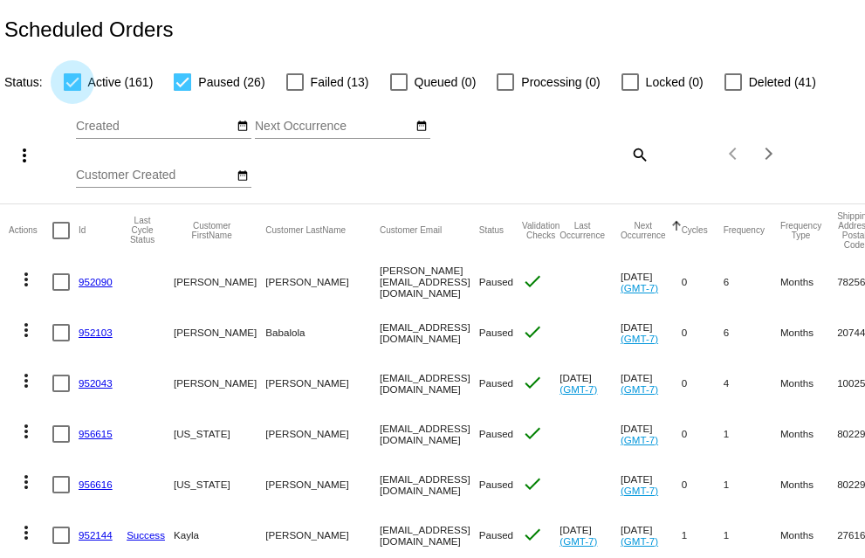
click at [72, 87] on div at bounding box center [72, 81] width 17 height 17
click at [72, 91] on input "Active (161)" at bounding box center [72, 91] width 1 height 1
checkbox input "false"
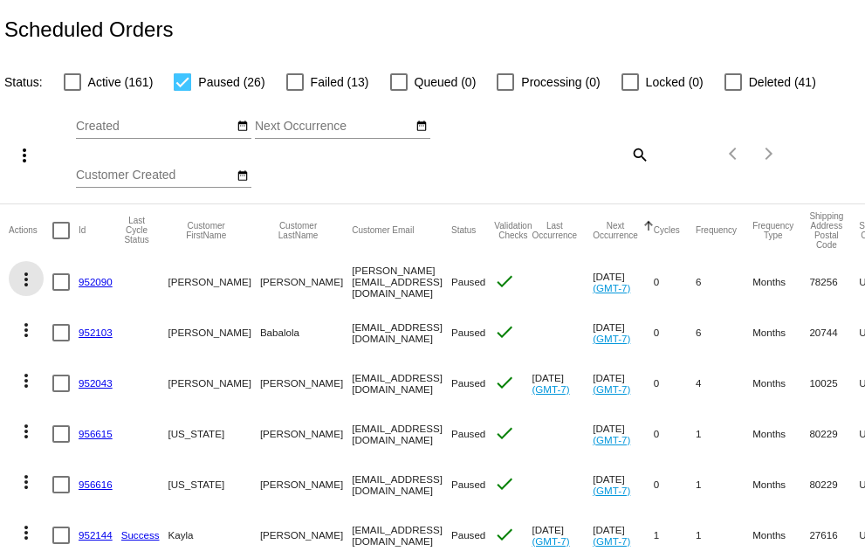
click at [24, 276] on mat-icon "more_vert" at bounding box center [26, 279] width 21 height 21
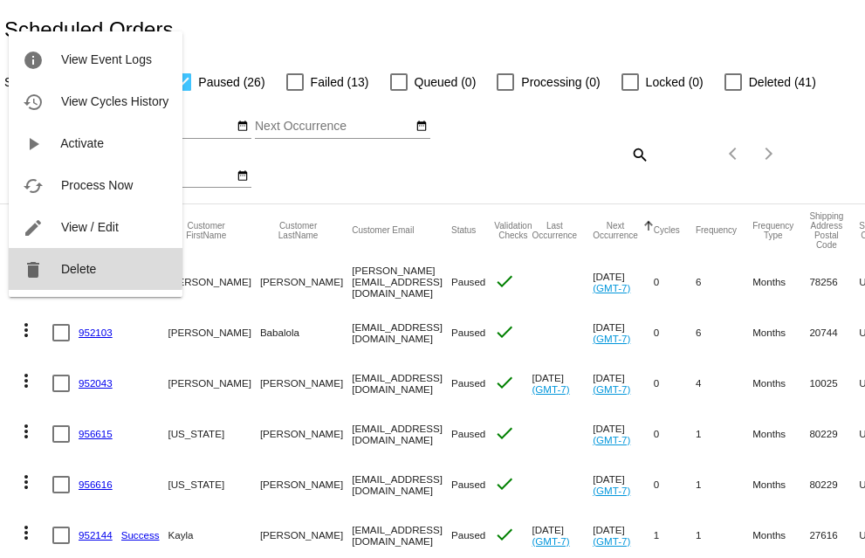
click at [32, 262] on mat-icon "delete" at bounding box center [33, 269] width 21 height 21
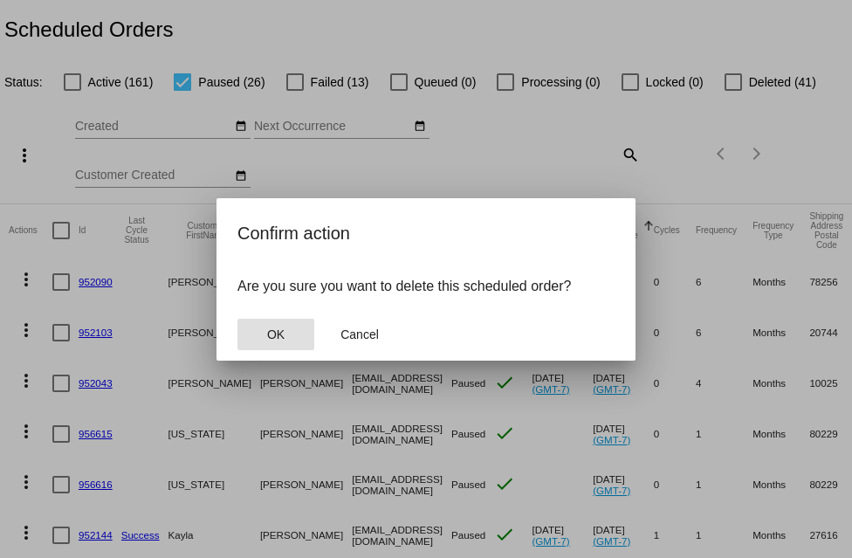
click at [237, 319] on button "OK" at bounding box center [275, 334] width 77 height 31
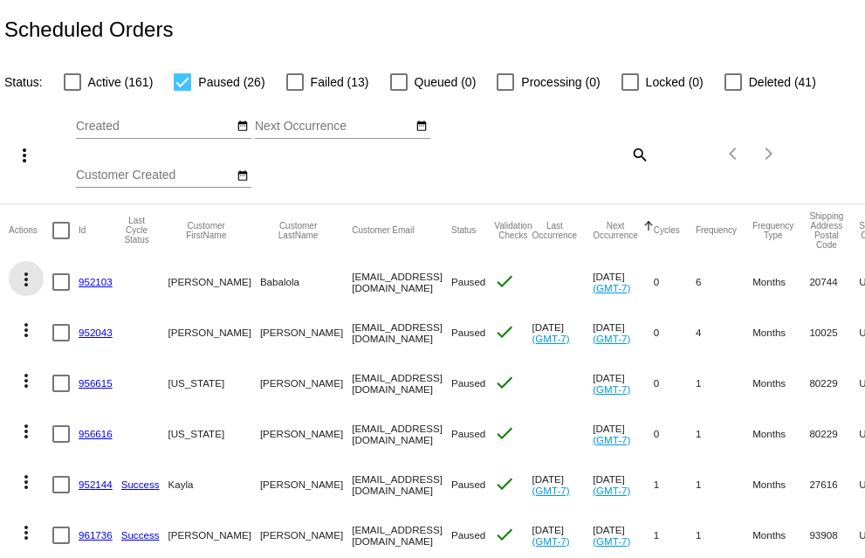
click at [29, 277] on mat-icon "more_vert" at bounding box center [26, 279] width 21 height 21
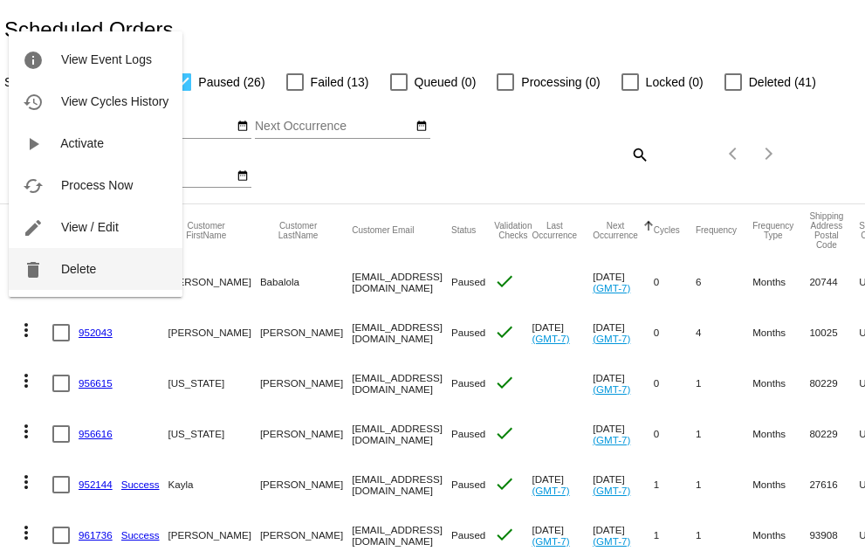
click at [31, 272] on mat-icon "delete" at bounding box center [33, 269] width 21 height 21
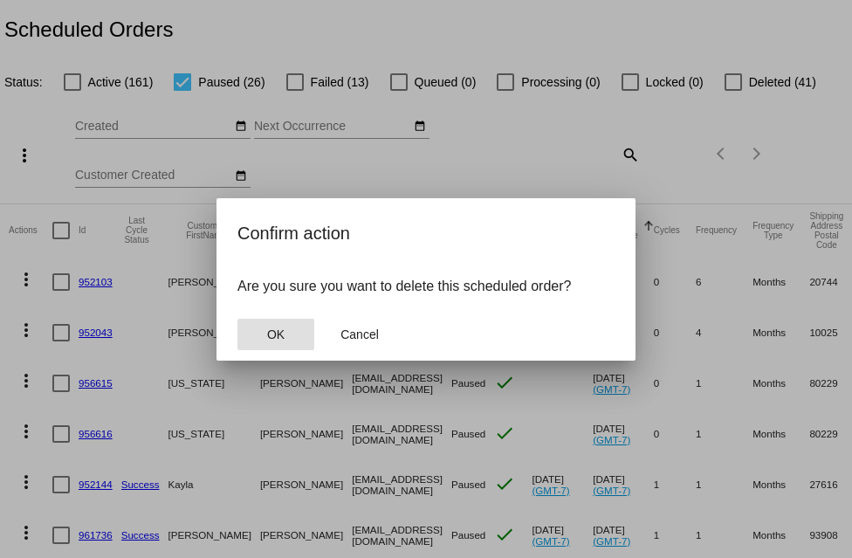
click at [237, 319] on button "OK" at bounding box center [275, 334] width 77 height 31
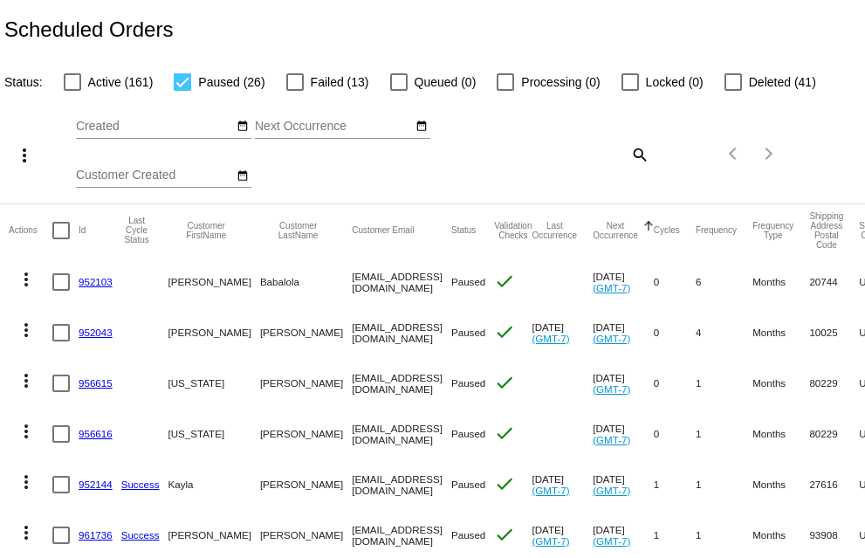
click at [30, 272] on mat-icon "more_vert" at bounding box center [26, 279] width 21 height 21
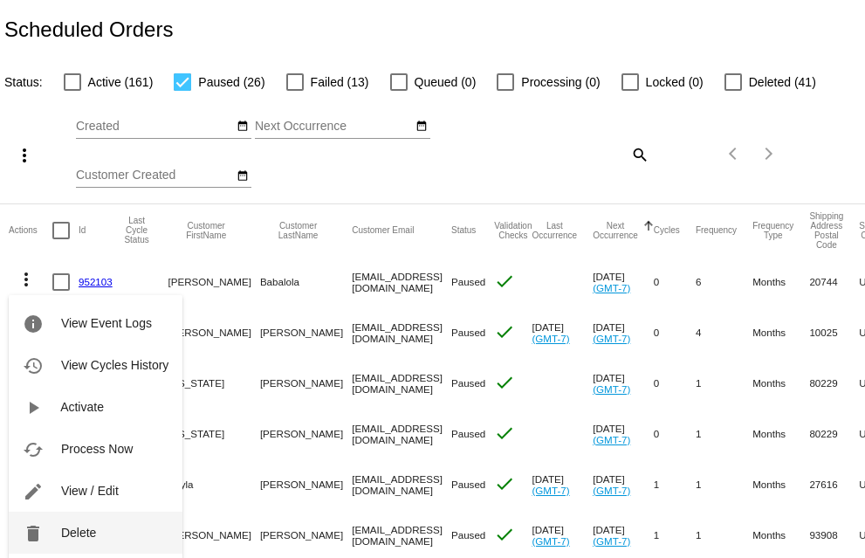
click at [65, 530] on span "Delete" at bounding box center [78, 532] width 35 height 14
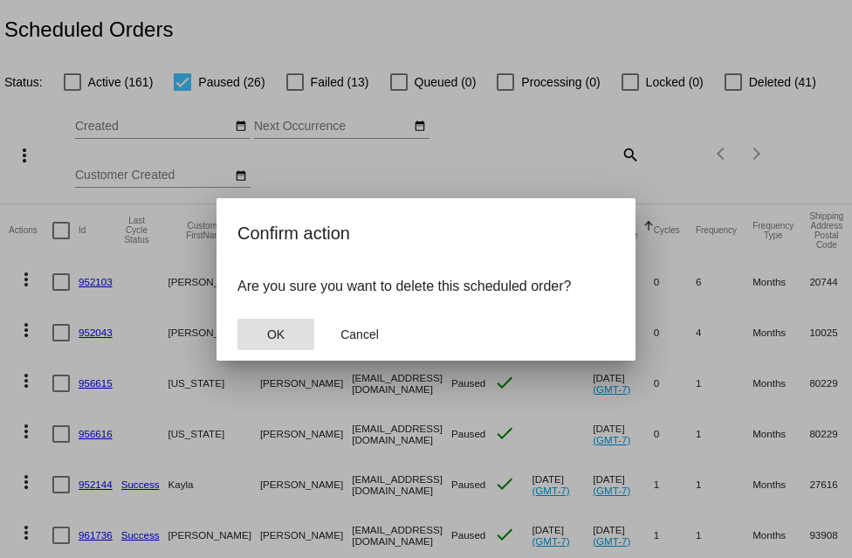
click at [237, 319] on button "OK" at bounding box center [275, 334] width 77 height 31
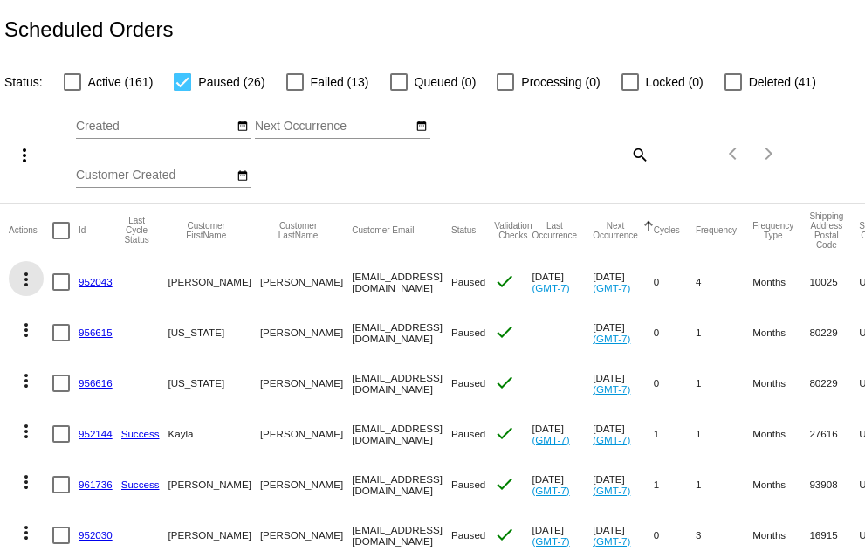
click at [26, 277] on mat-icon "more_vert" at bounding box center [26, 279] width 21 height 21
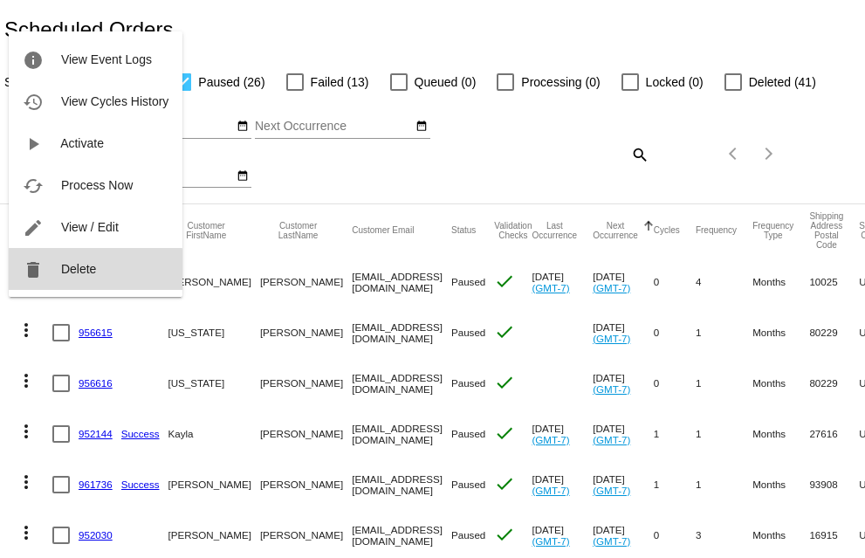
click at [69, 269] on span "Delete" at bounding box center [78, 269] width 35 height 14
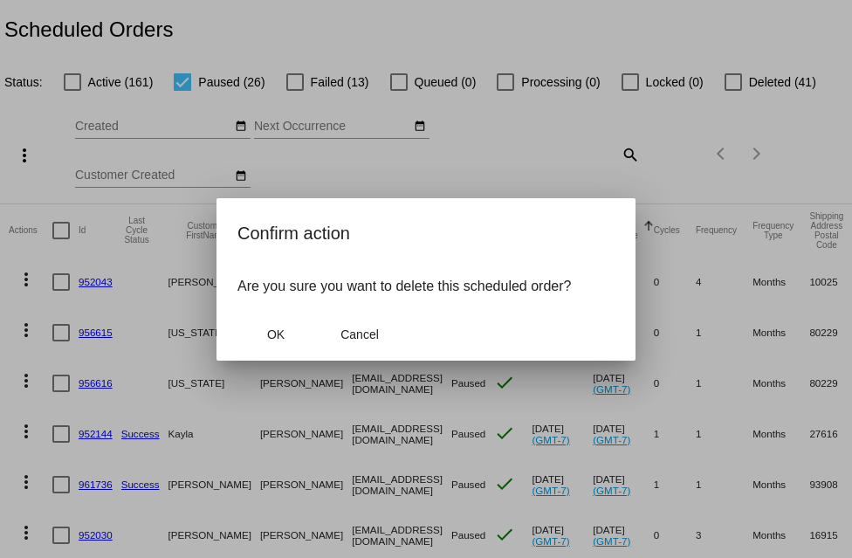
click at [237, 319] on button "OK" at bounding box center [275, 334] width 77 height 31
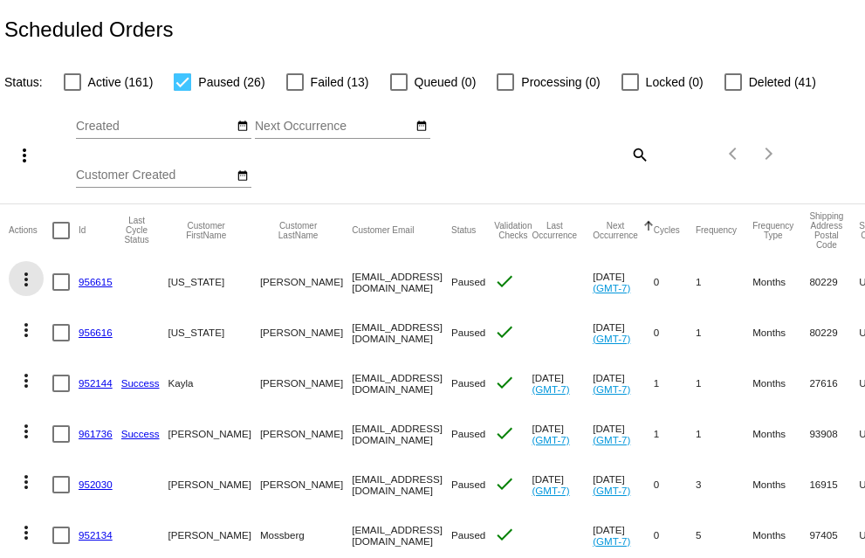
click at [24, 277] on mat-icon "more_vert" at bounding box center [26, 279] width 21 height 21
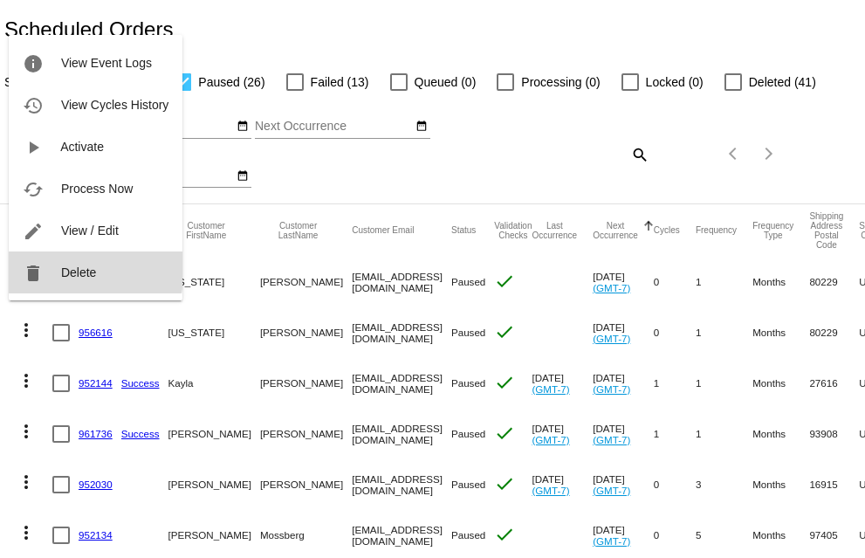
click at [38, 265] on mat-icon "delete" at bounding box center [33, 273] width 21 height 21
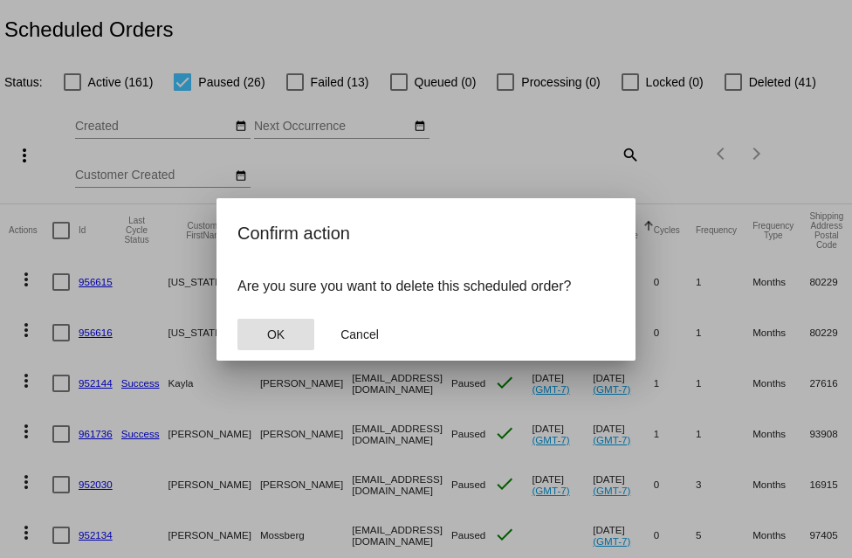
click at [237, 319] on button "OK" at bounding box center [275, 334] width 77 height 31
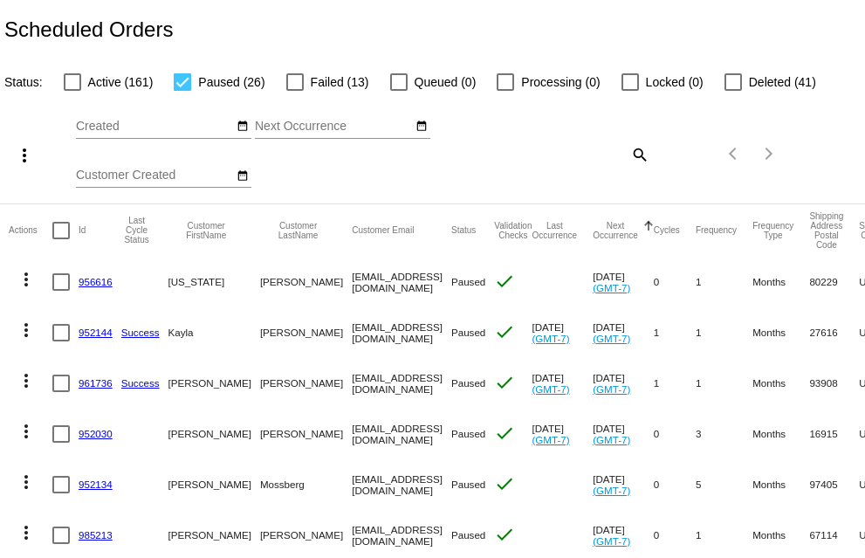
click at [28, 278] on mat-icon "more_vert" at bounding box center [26, 279] width 21 height 21
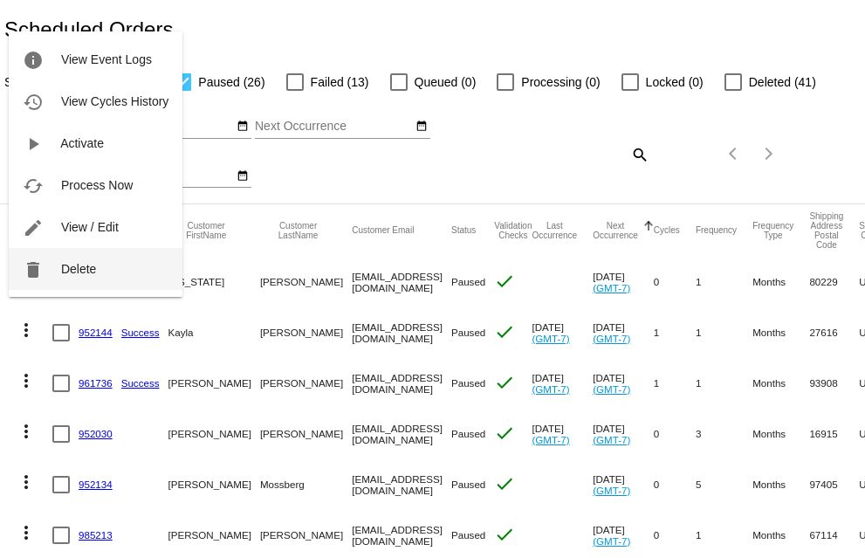
click at [47, 268] on button "delete Delete" at bounding box center [96, 269] width 174 height 42
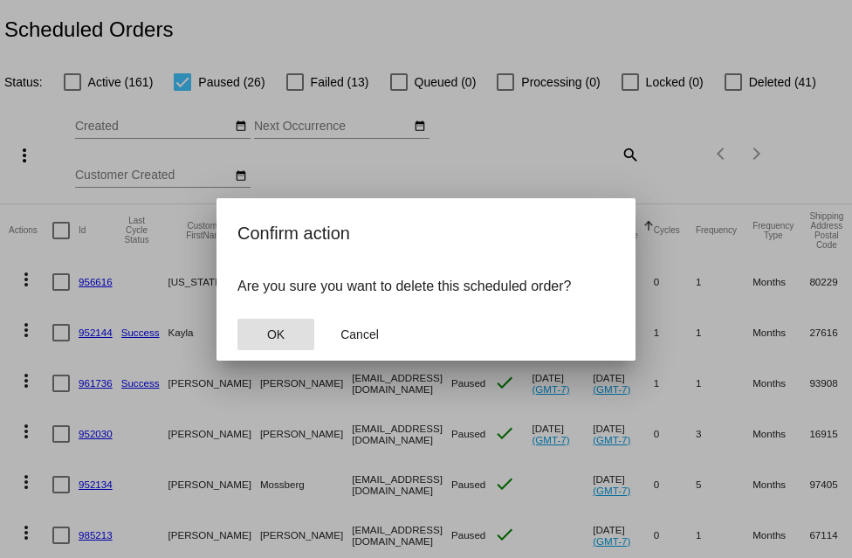
click at [237, 319] on button "OK" at bounding box center [275, 334] width 77 height 31
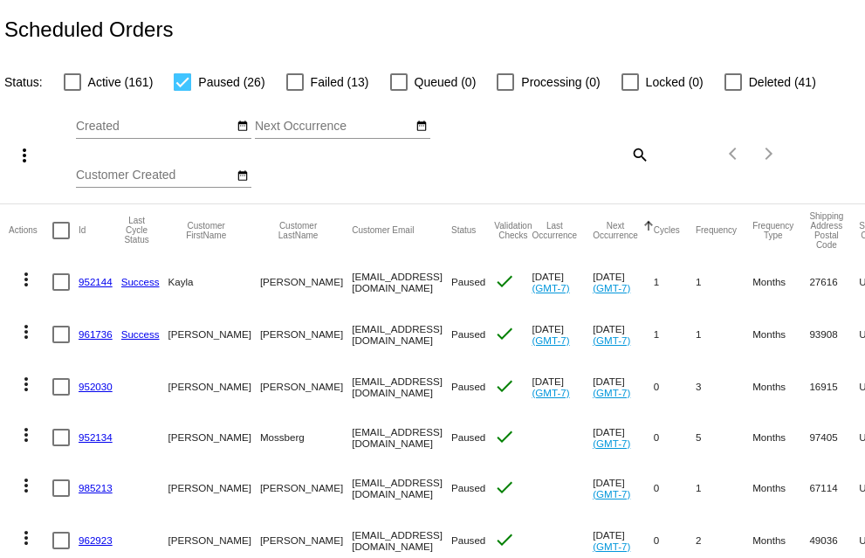
click at [26, 277] on mat-icon "more_vert" at bounding box center [26, 279] width 21 height 21
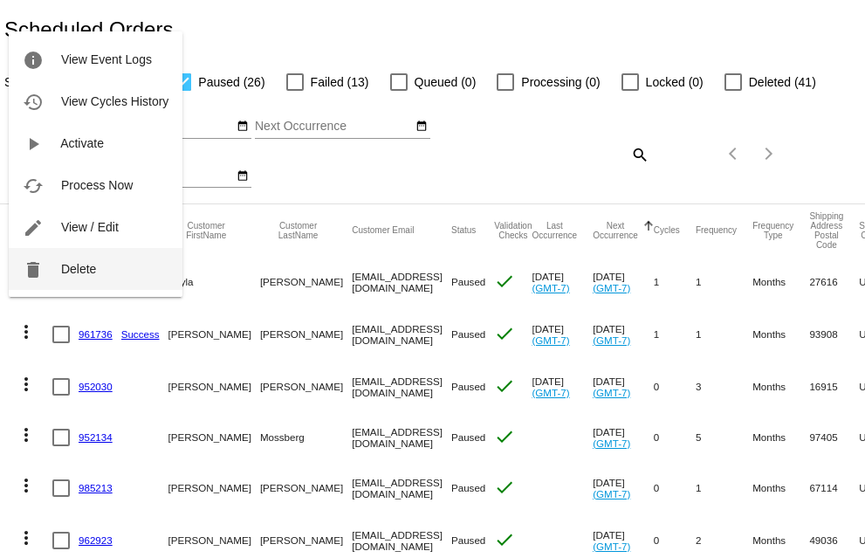
click at [40, 268] on mat-icon "delete" at bounding box center [33, 269] width 21 height 21
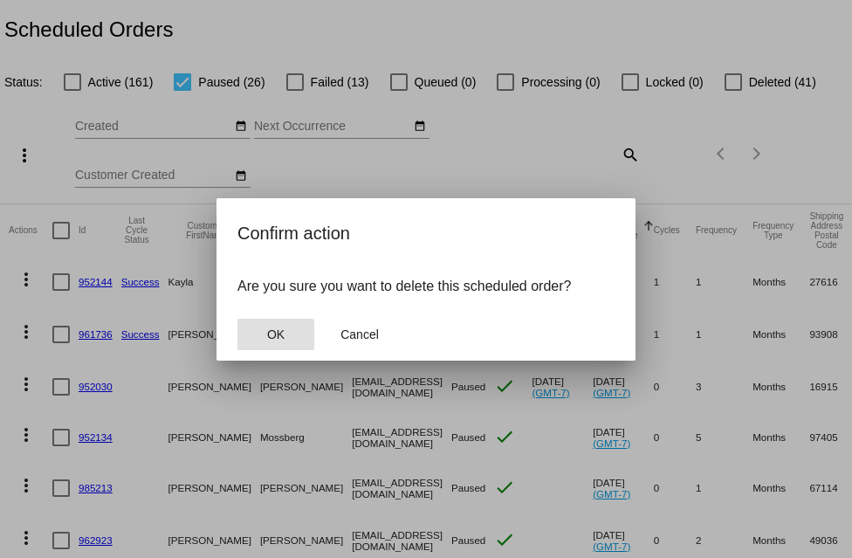
click at [237, 319] on button "OK" at bounding box center [275, 334] width 77 height 31
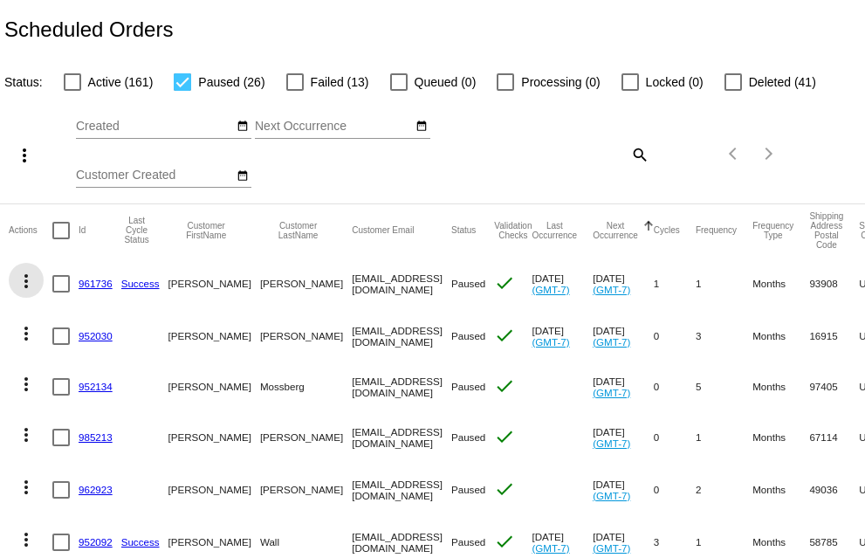
click at [27, 278] on mat-icon "more_vert" at bounding box center [26, 281] width 21 height 21
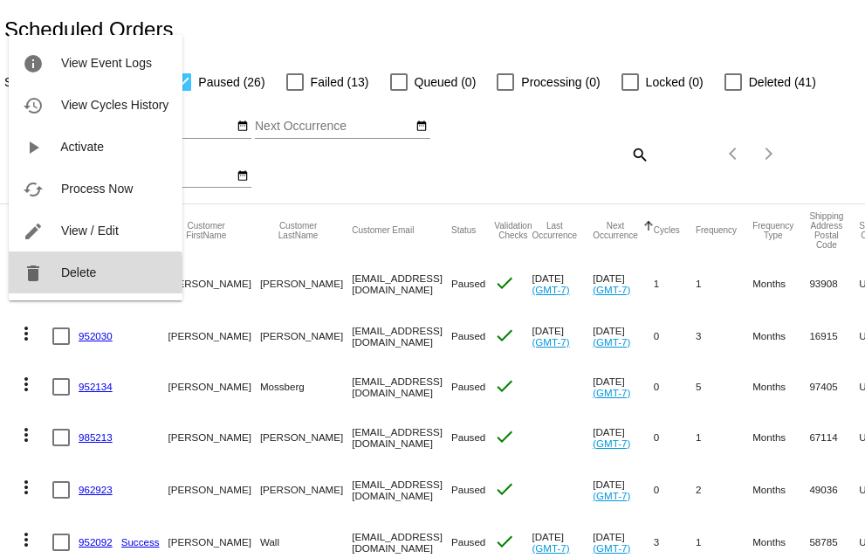
click at [45, 275] on button "delete Delete" at bounding box center [96, 272] width 174 height 42
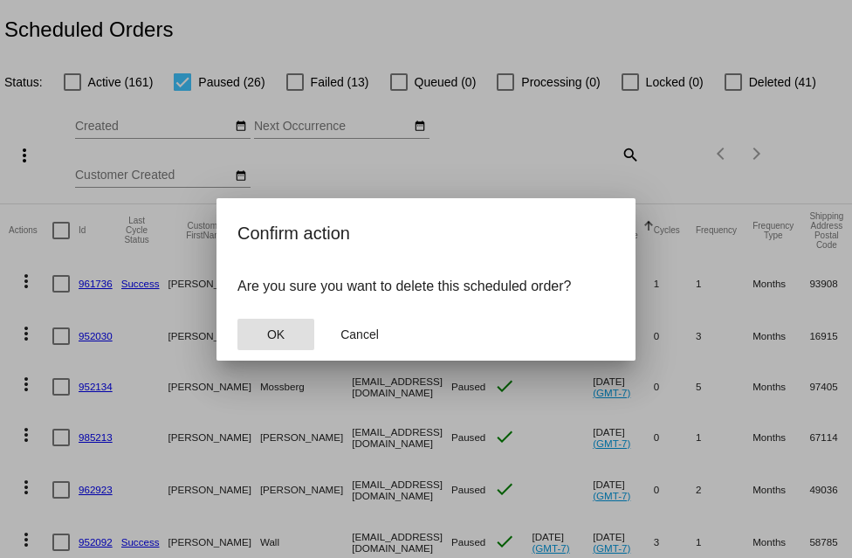
click at [237, 319] on button "OK" at bounding box center [275, 334] width 77 height 31
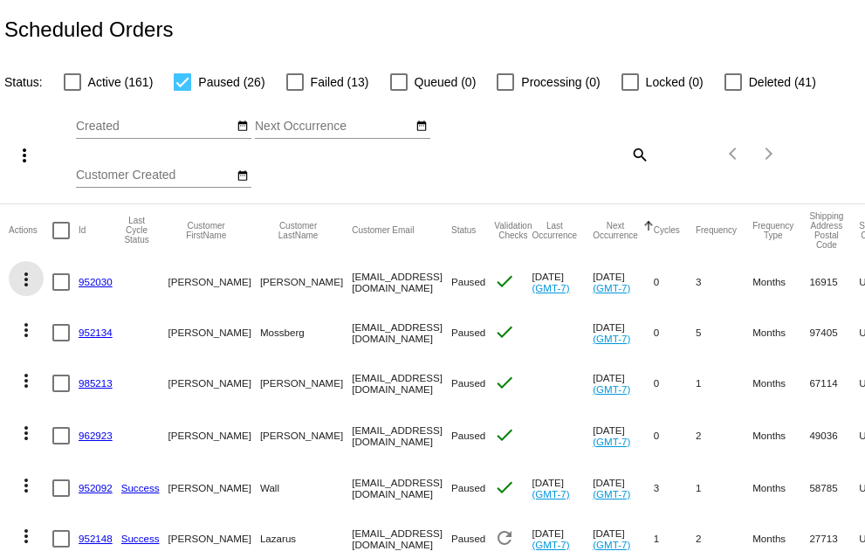
click at [24, 283] on mat-icon "more_vert" at bounding box center [26, 279] width 21 height 21
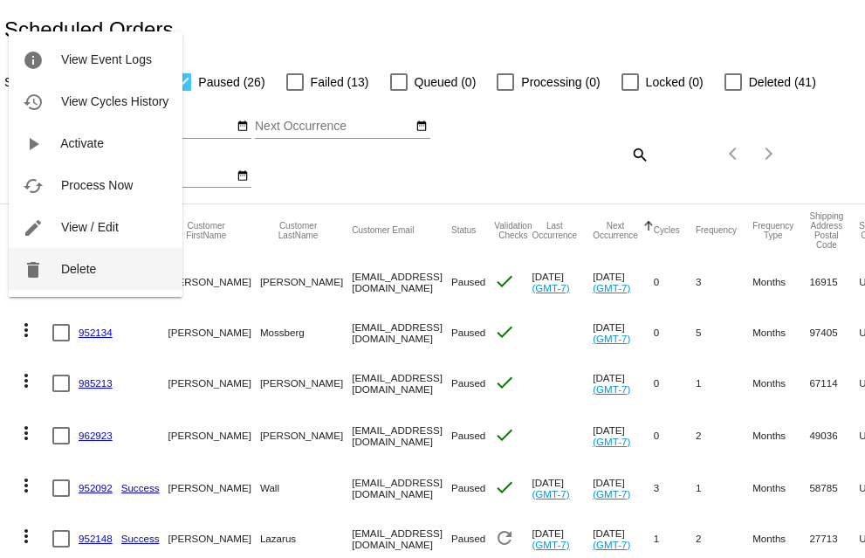
click at [48, 272] on button "delete Delete" at bounding box center [96, 269] width 174 height 42
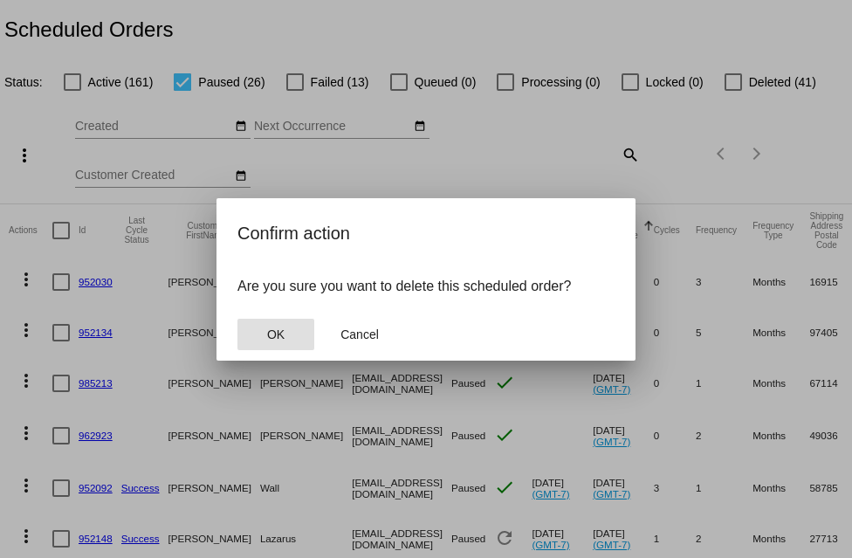
click at [237, 319] on button "OK" at bounding box center [275, 334] width 77 height 31
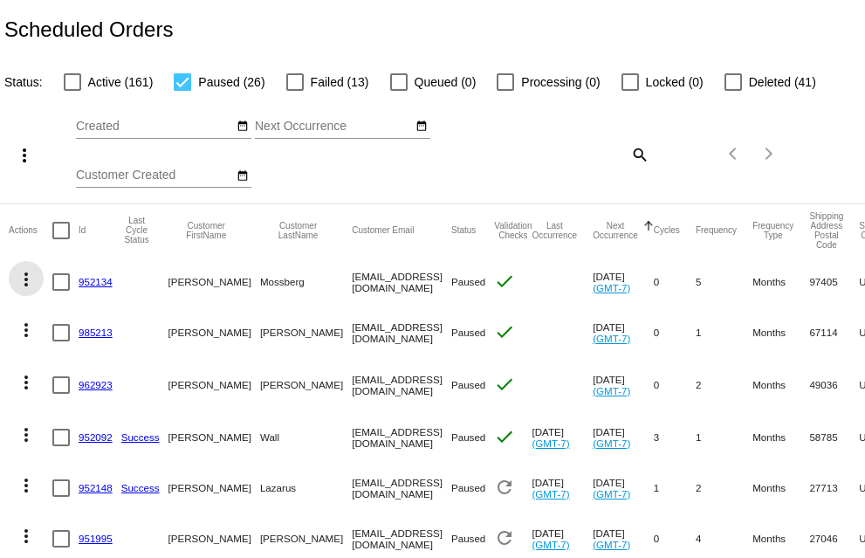
click at [28, 275] on mat-icon "more_vert" at bounding box center [26, 279] width 21 height 21
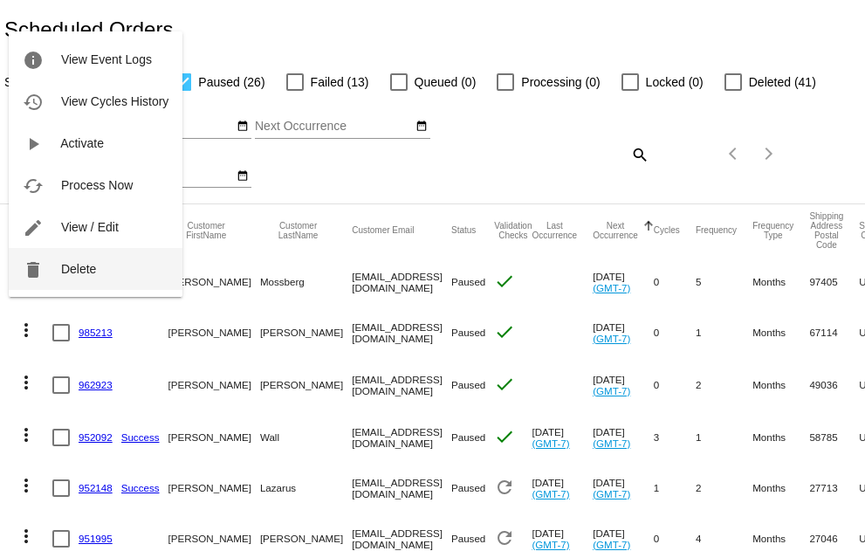
click at [62, 267] on span "Delete" at bounding box center [78, 269] width 35 height 14
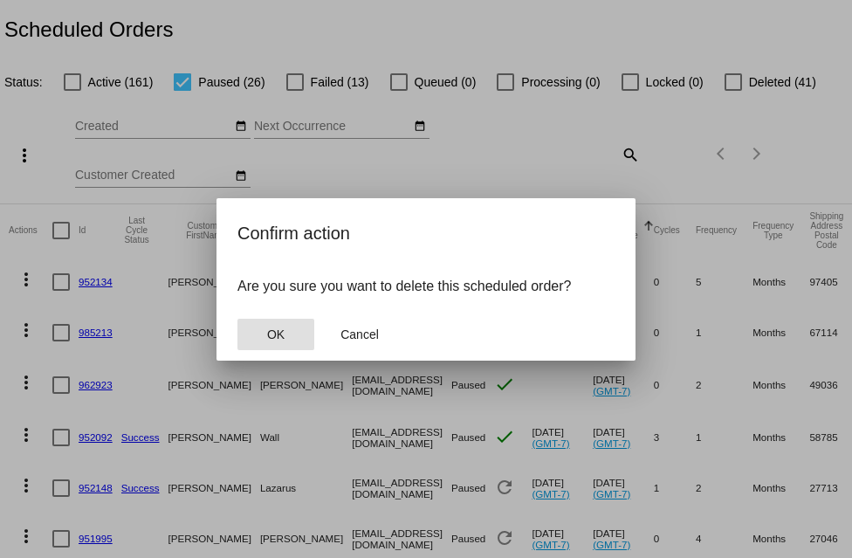
click at [255, 329] on button "OK" at bounding box center [275, 334] width 77 height 31
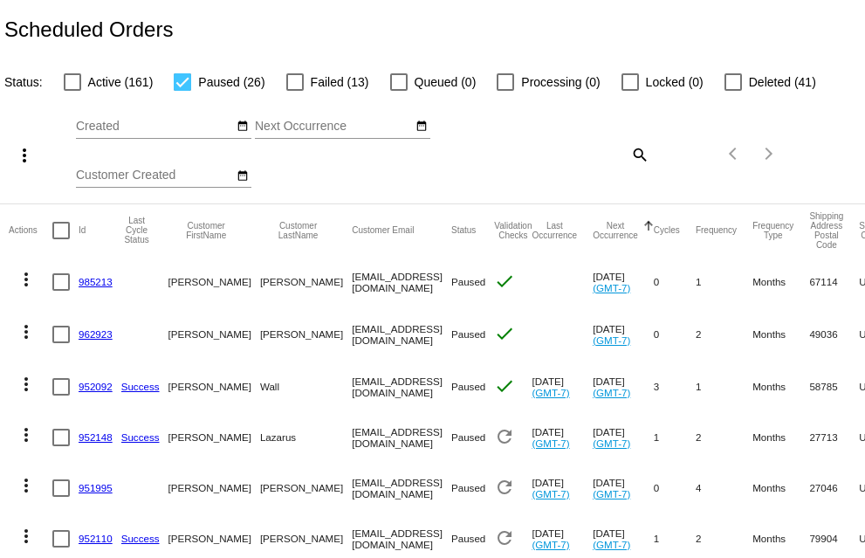
click at [26, 284] on mat-icon "more_vert" at bounding box center [26, 279] width 21 height 21
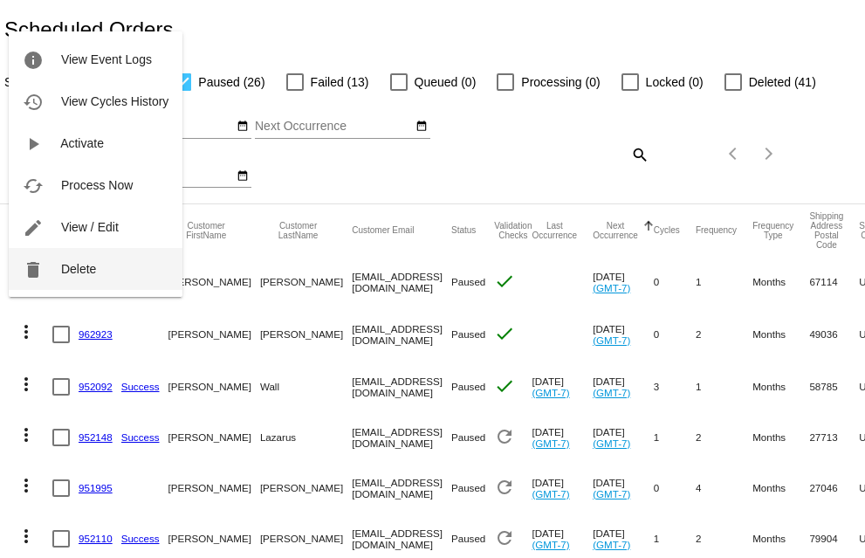
click at [57, 270] on button "delete Delete" at bounding box center [96, 269] width 174 height 42
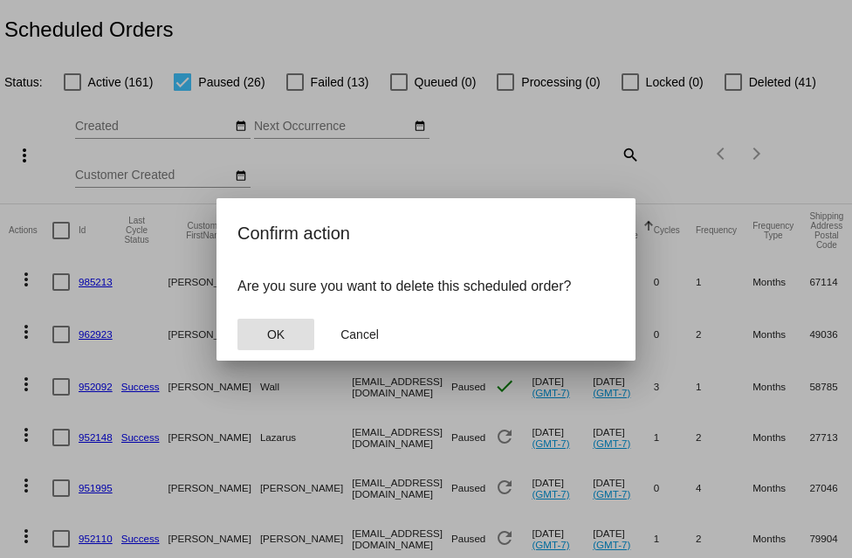
click at [237, 319] on button "OK" at bounding box center [275, 334] width 77 height 31
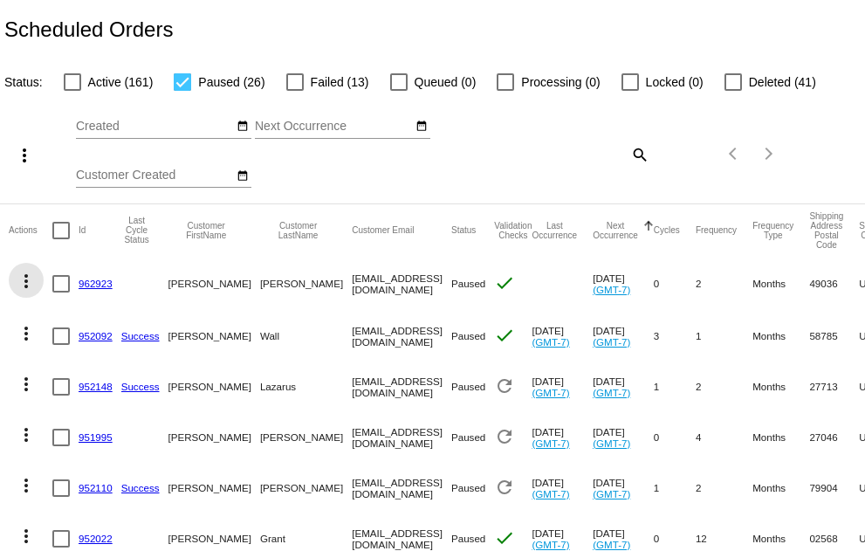
click at [25, 278] on mat-icon "more_vert" at bounding box center [26, 281] width 21 height 21
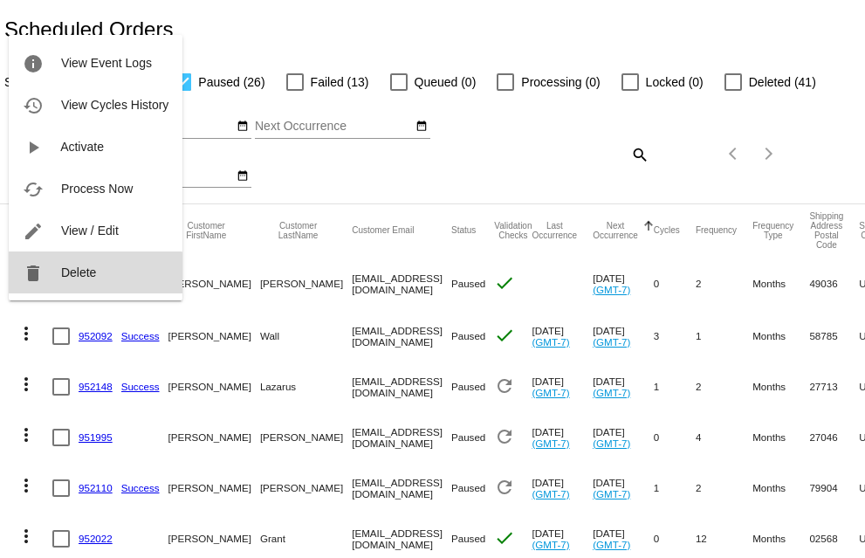
click at [45, 276] on button "delete Delete" at bounding box center [96, 272] width 174 height 42
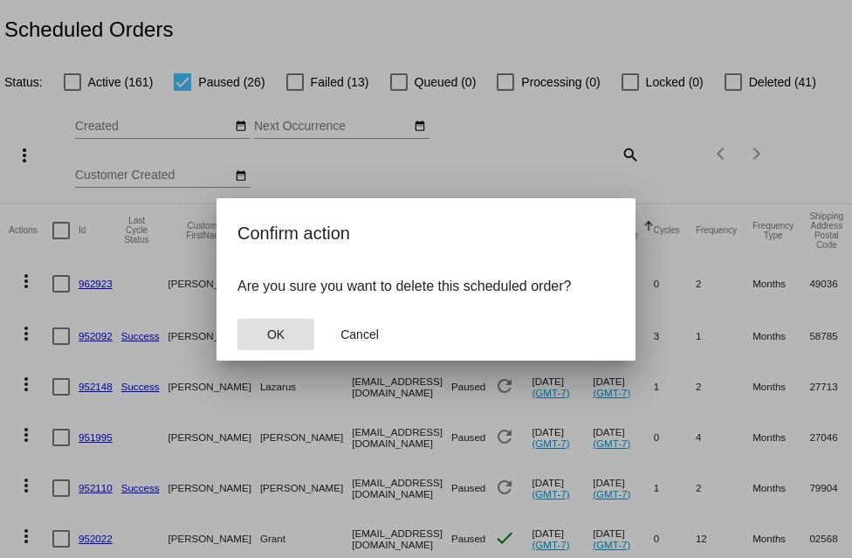
click at [237, 319] on button "OK" at bounding box center [275, 334] width 77 height 31
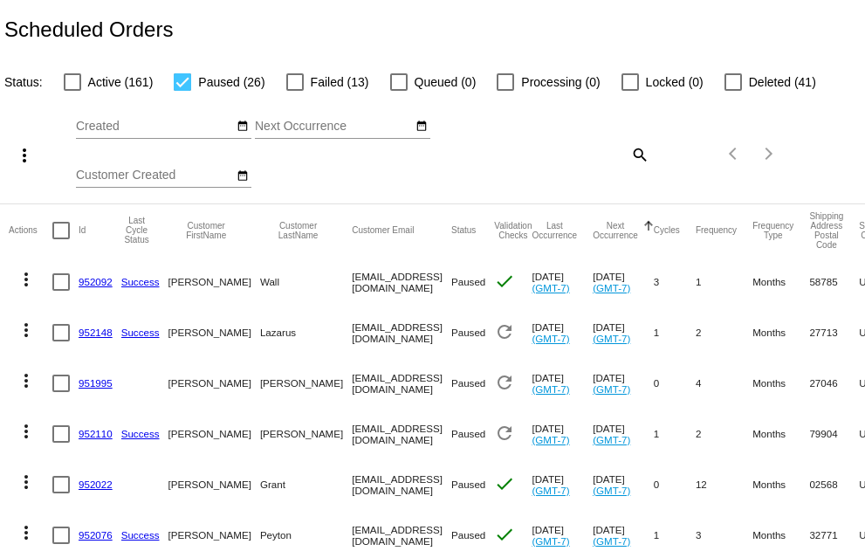
click at [69, 81] on div at bounding box center [72, 81] width 17 height 17
click at [72, 91] on input "Active (161)" at bounding box center [72, 91] width 1 height 1
checkbox input "true"
click at [177, 81] on div at bounding box center [182, 81] width 17 height 17
click at [182, 91] on input "Paused (26)" at bounding box center [182, 91] width 1 height 1
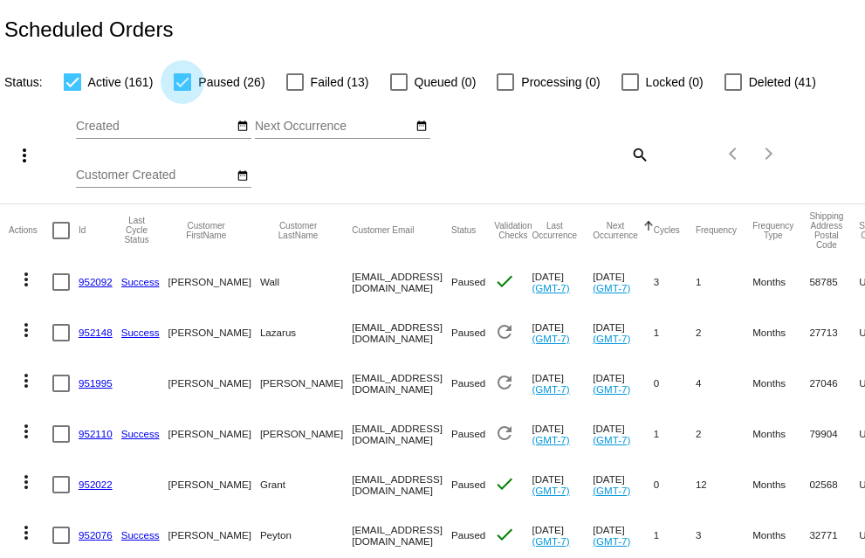
checkbox input "false"
click at [70, 84] on div at bounding box center [72, 81] width 17 height 17
click at [72, 91] on input "Active (161)" at bounding box center [72, 91] width 1 height 1
checkbox input "false"
